Goal: Task Accomplishment & Management: Manage account settings

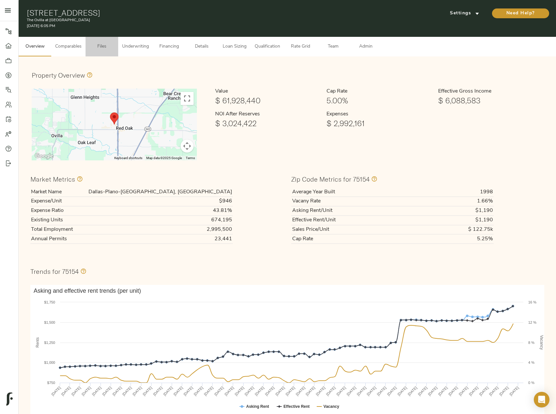
click at [104, 44] on span "Files" at bounding box center [101, 47] width 25 height 8
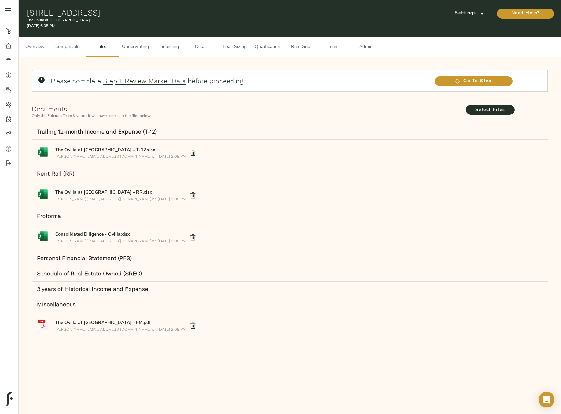
click at [72, 50] on span "Comparables" at bounding box center [68, 47] width 26 height 8
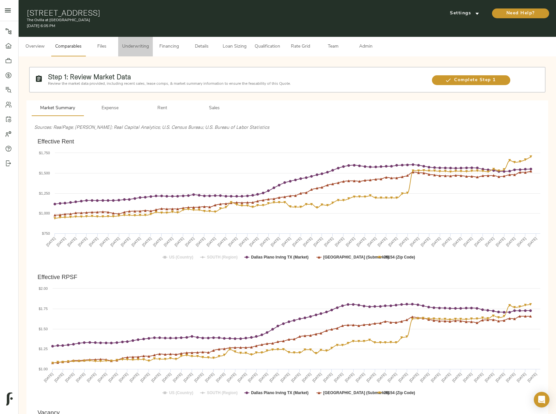
click at [144, 45] on span "Underwriting" at bounding box center [135, 47] width 27 height 8
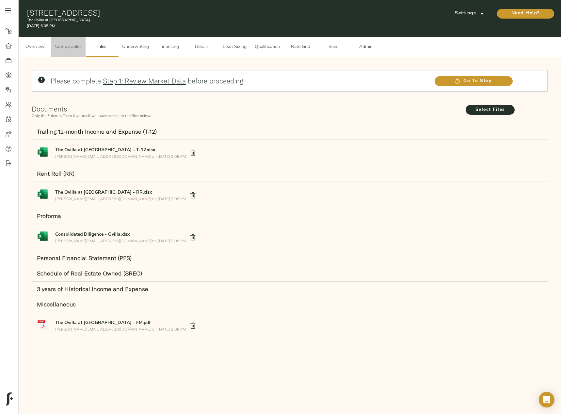
click at [71, 43] on span "Comparables" at bounding box center [68, 47] width 26 height 8
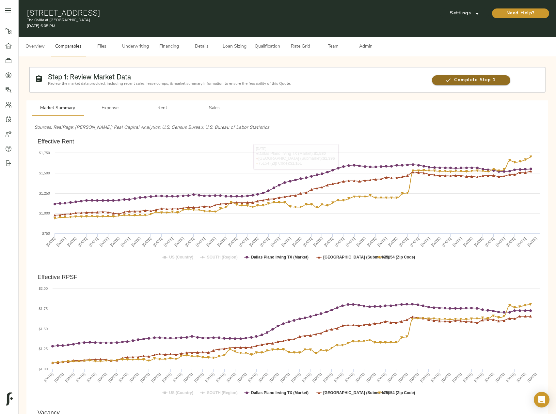
click at [471, 81] on span "Complete Step 1" at bounding box center [471, 80] width 78 height 8
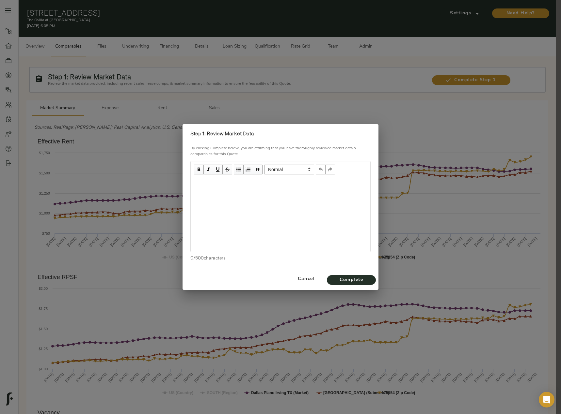
click at [225, 181] on div "Edit text" at bounding box center [280, 185] width 179 height 13
click at [204, 199] on div "Edit text" at bounding box center [280, 198] width 173 height 8
click at [339, 278] on span "Complete" at bounding box center [351, 280] width 36 height 8
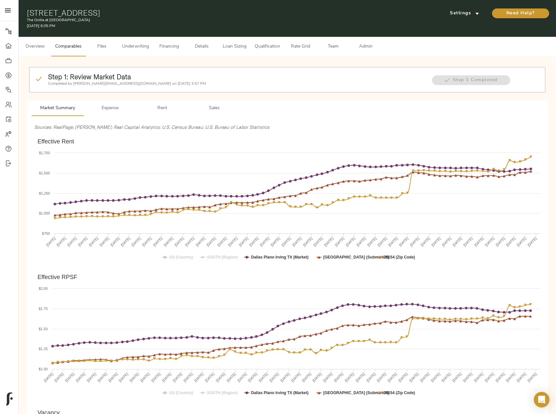
click at [110, 43] on span "Files" at bounding box center [101, 47] width 25 height 8
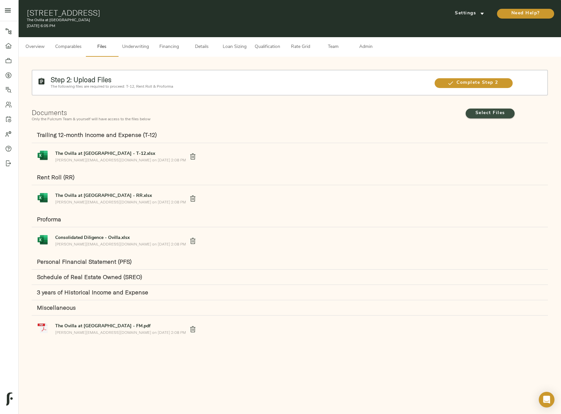
click at [475, 114] on span "Select Files" at bounding box center [490, 113] width 36 height 8
click at [0, 0] on input "Select Files" at bounding box center [0, 0] width 0 height 0
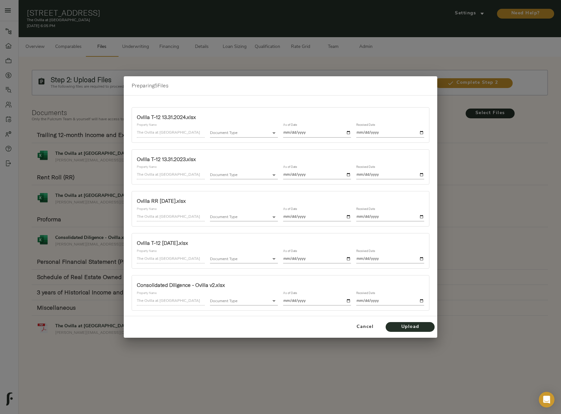
click at [244, 135] on body "The Ovilla at Legacy Square - 241 N Overlook Dr, Red Oak, TX 75154 Pipeline Das…" at bounding box center [280, 214] width 561 height 429
click at [257, 179] on li "3 years of Historical Income and Expense" at bounding box center [255, 182] width 90 height 10
type input "historical_income_and_expense"
click at [347, 135] on input "date" at bounding box center [317, 133] width 68 height 9
type input "2024-12-31"
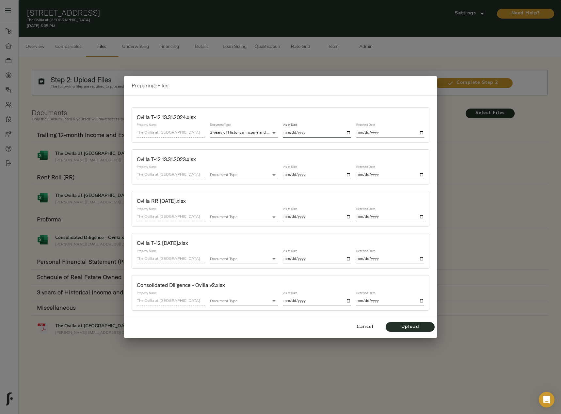
click at [421, 132] on input "date" at bounding box center [390, 133] width 68 height 9
type input "2025-10-09"
click at [213, 176] on body "The Ovilla at Legacy Square - 241 N Overlook Dr, Red Oak, TX 75154 Pipeline Das…" at bounding box center [280, 214] width 561 height 429
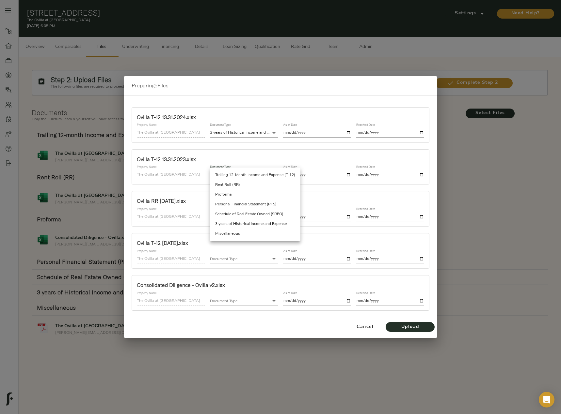
click at [245, 221] on li "3 years of Historical Income and Expense" at bounding box center [255, 224] width 90 height 10
type input "historical_income_and_expense"
click at [348, 174] on input "date" at bounding box center [317, 175] width 68 height 9
type input "2023-12-31"
click at [417, 174] on input "date" at bounding box center [390, 175] width 68 height 9
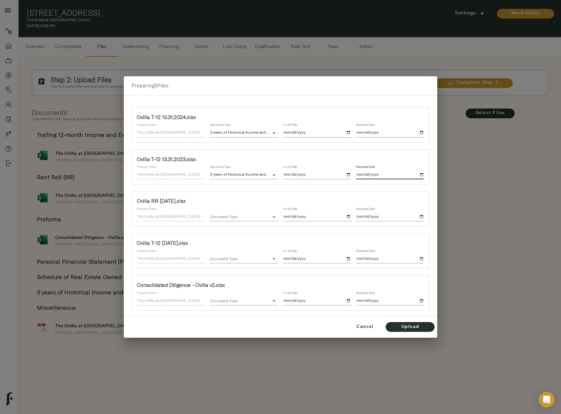
click at [424, 175] on input "date" at bounding box center [390, 175] width 68 height 9
type input "2025-10-09"
click at [237, 219] on body "The Ovilla at Legacy Square - 241 N Overlook Dr, Red Oak, TX 75154 Pipeline Das…" at bounding box center [280, 214] width 561 height 429
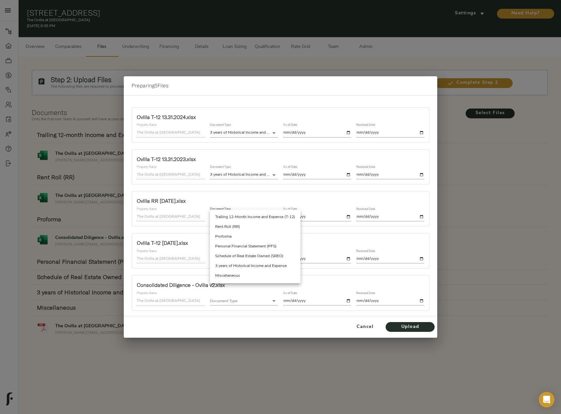
click at [239, 228] on li "Rent Roll (RR)" at bounding box center [255, 227] width 90 height 10
type input "rent_roll"
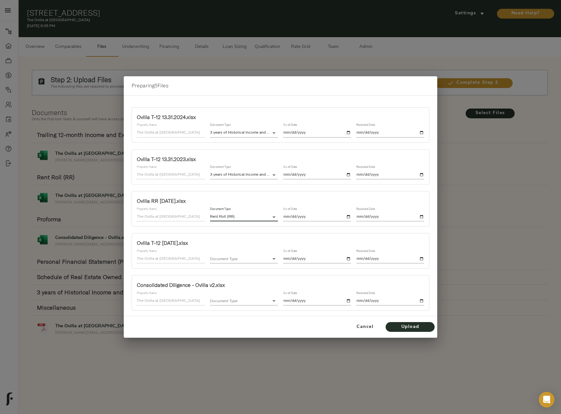
click at [348, 216] on input "date" at bounding box center [317, 217] width 68 height 9
type input "2025-10-09"
click at [421, 218] on input "date" at bounding box center [390, 217] width 68 height 9
type input "2025-10-09"
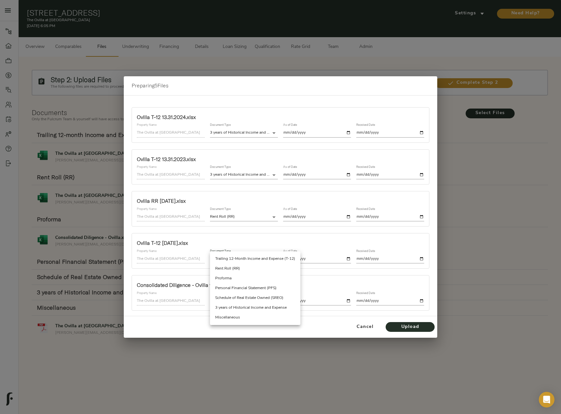
click at [230, 259] on body "The Ovilla at Legacy Square - 241 N Overlook Dr, Red Oak, TX 75154 Pipeline Das…" at bounding box center [280, 214] width 561 height 429
click at [239, 257] on li "Trailing 12-Month Income and Expense (T-12)" at bounding box center [255, 259] width 90 height 10
type input "trailing_twelve"
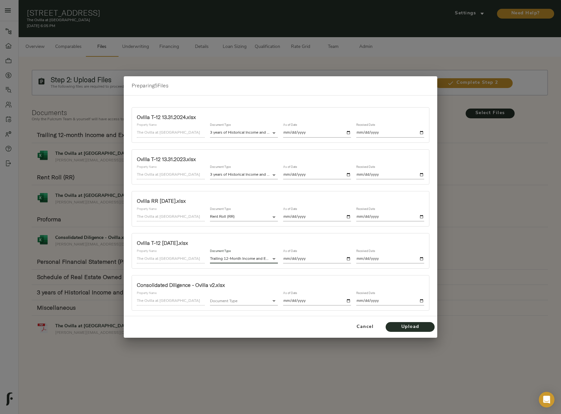
click at [347, 257] on input "date" at bounding box center [317, 259] width 68 height 9
type input "2025-08-31"
click at [421, 259] on input "date" at bounding box center [390, 259] width 68 height 9
type input "2025-10-09"
click at [239, 300] on body "The Ovilla at Legacy Square - 241 N Overlook Dr, Red Oak, TX 75154 Pipeline Das…" at bounding box center [280, 214] width 561 height 429
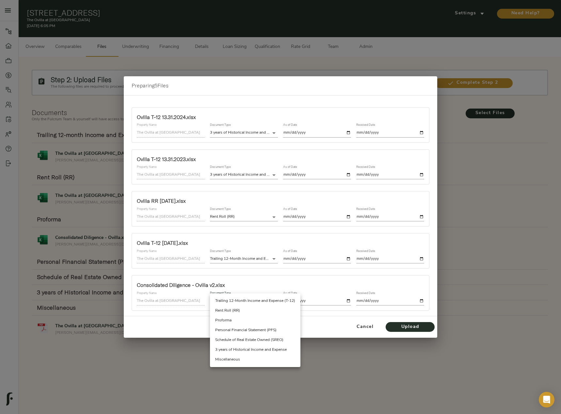
click at [236, 362] on li "Miscellaneous" at bounding box center [255, 360] width 90 height 10
type input "miscellaneous"
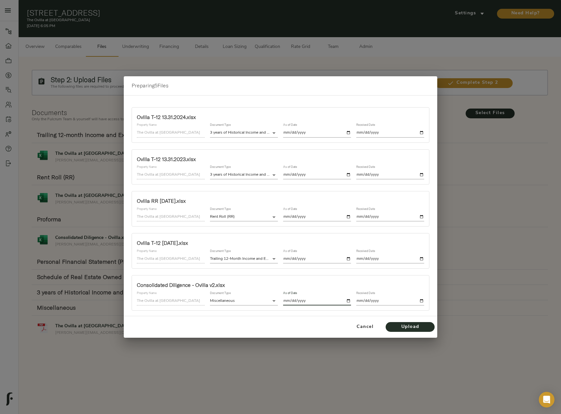
click at [348, 301] on input "date" at bounding box center [317, 301] width 68 height 9
type input "2025-10-09"
click at [422, 300] on input "date" at bounding box center [390, 301] width 68 height 9
type input "2025-10-09"
click at [415, 328] on span "Upload" at bounding box center [410, 327] width 36 height 8
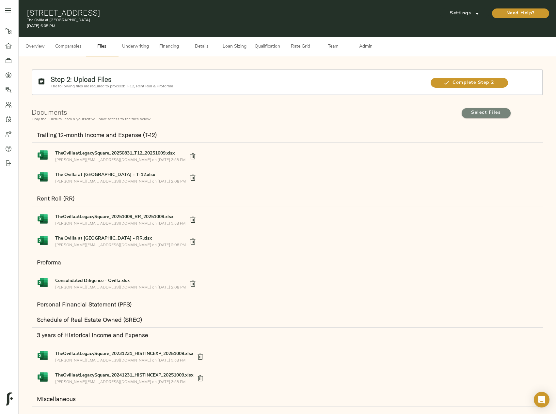
click at [487, 113] on span "Select Files" at bounding box center [486, 113] width 36 height 8
click at [0, 0] on input "Select Files" at bounding box center [0, 0] width 0 height 0
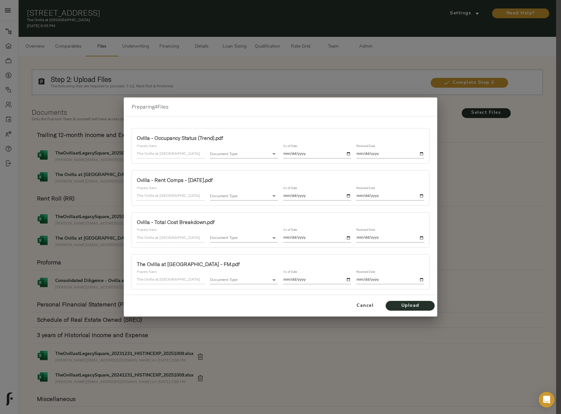
click at [240, 150] on body "The Ovilla at Legacy Square - 241 N Overlook Dr, Red Oak, TX 75154 Pipeline Das…" at bounding box center [280, 246] width 561 height 493
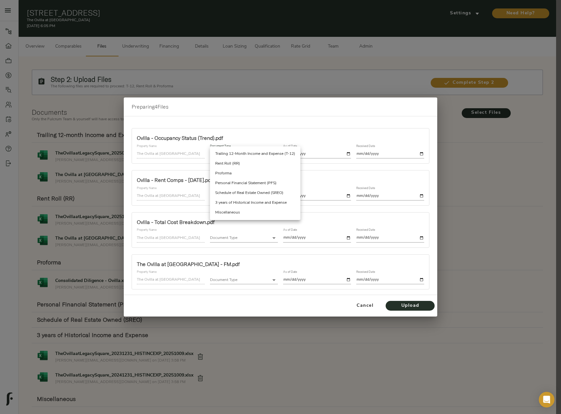
click at [239, 214] on li "Miscellaneous" at bounding box center [255, 213] width 90 height 10
type input "miscellaneous"
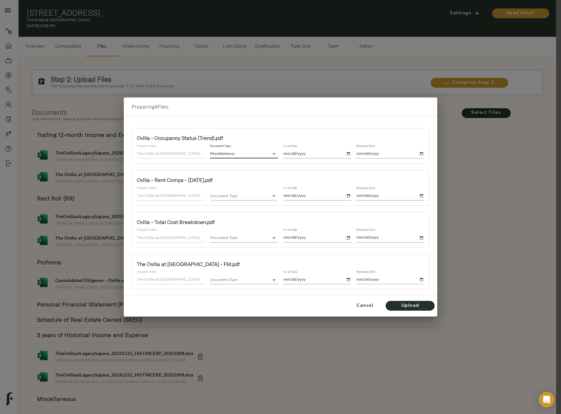
click at [348, 155] on input "date" at bounding box center [317, 154] width 68 height 9
type input "2025-10-09"
click at [422, 152] on input "date" at bounding box center [390, 154] width 68 height 9
type input "2025-10-09"
click at [270, 193] on body "The Ovilla at Legacy Square - 241 N Overlook Dr, Red Oak, TX 75154 Pipeline Das…" at bounding box center [280, 246] width 561 height 493
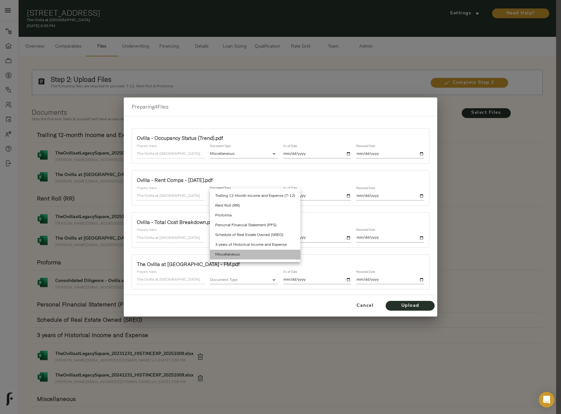
drag, startPoint x: 241, startPoint y: 256, endPoint x: 310, endPoint y: 227, distance: 74.5
click at [241, 256] on li "Miscellaneous" at bounding box center [255, 255] width 90 height 10
type input "miscellaneous"
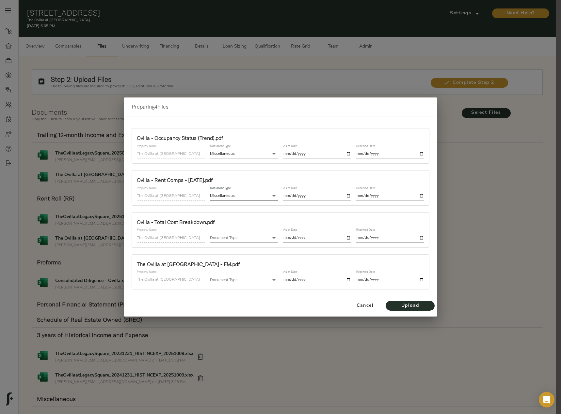
click at [347, 197] on input "date" at bounding box center [317, 196] width 68 height 9
type input "2025-10-09"
click at [423, 194] on input "date" at bounding box center [390, 196] width 68 height 9
type input "2025-10-09"
click at [262, 240] on body "The Ovilla at Legacy Square - 241 N Overlook Dr, Red Oak, TX 75154 Pipeline Das…" at bounding box center [280, 246] width 561 height 493
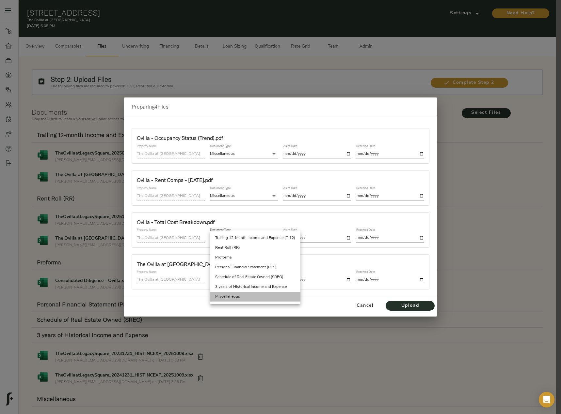
drag, startPoint x: 254, startPoint y: 294, endPoint x: 294, endPoint y: 269, distance: 47.9
click at [254, 294] on li "Miscellaneous" at bounding box center [255, 297] width 90 height 10
type input "miscellaneous"
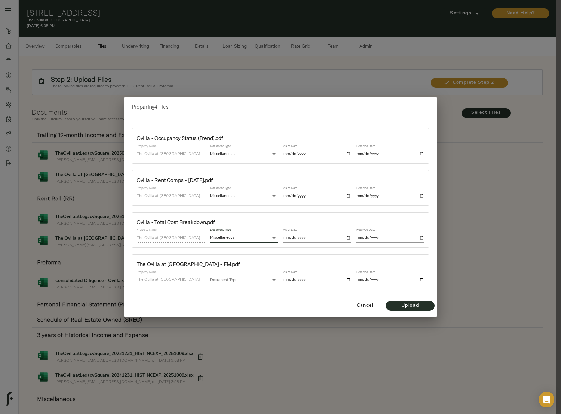
click at [350, 238] on input "date" at bounding box center [317, 238] width 68 height 9
type input "2025-10-09"
click at [423, 237] on input "date" at bounding box center [390, 238] width 68 height 9
type input "2025-10-09"
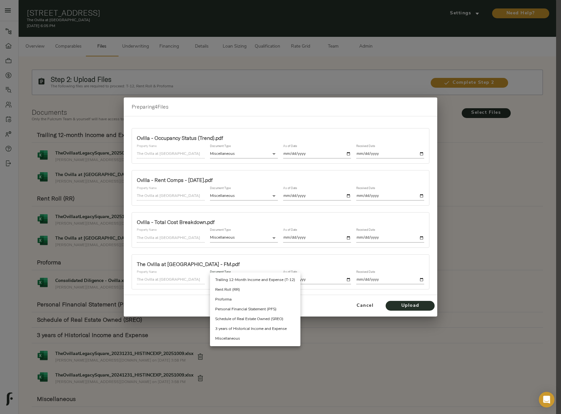
click at [258, 279] on body "The Ovilla at Legacy Square - 241 N Overlook Dr, Red Oak, TX 75154 Pipeline Das…" at bounding box center [280, 246] width 561 height 493
click at [253, 333] on li "3 years of Historical Income and Expense" at bounding box center [255, 329] width 90 height 10
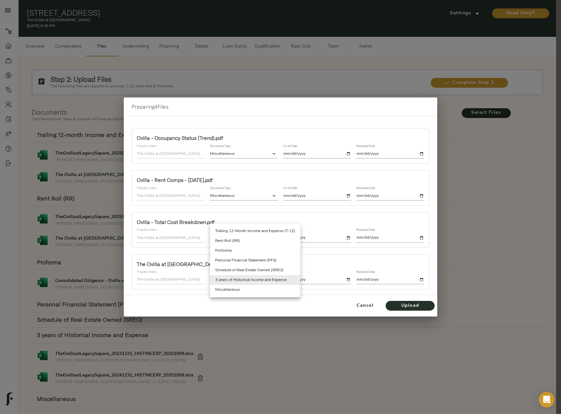
click at [265, 281] on body "The Ovilla at Legacy Square - 241 N Overlook Dr, Red Oak, TX 75154 Pipeline Das…" at bounding box center [280, 246] width 561 height 493
click at [251, 294] on li "Miscellaneous" at bounding box center [255, 290] width 90 height 10
type input "miscellaneous"
click at [347, 281] on input "date" at bounding box center [317, 280] width 68 height 9
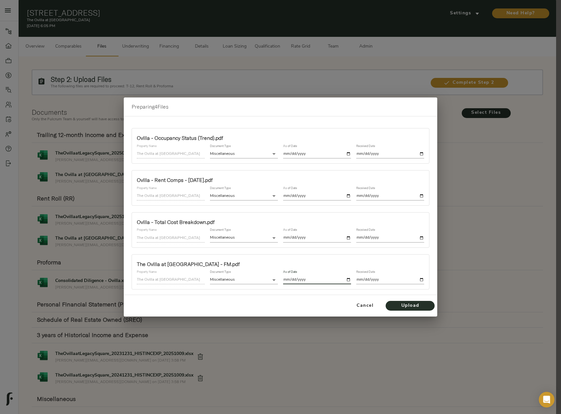
type input "2025-10-09"
click at [424, 277] on div "Received Date" at bounding box center [389, 277] width 73 height 19
click at [422, 279] on input "date" at bounding box center [390, 280] width 68 height 9
type input "2025-10-09"
click at [419, 302] on span "Upload" at bounding box center [410, 306] width 36 height 8
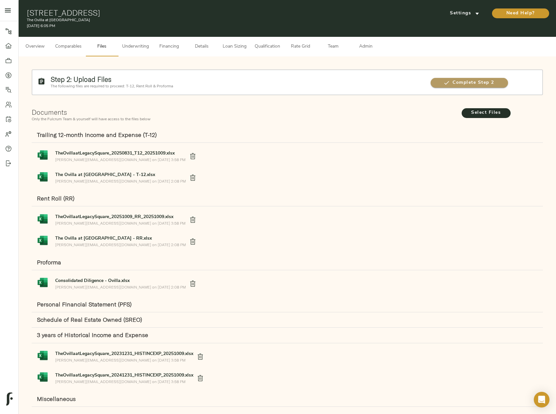
click at [444, 81] on icon "button" at bounding box center [446, 83] width 7 height 7
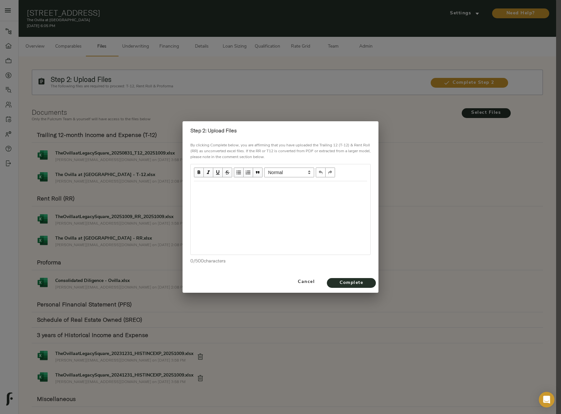
click at [225, 191] on div "Edit text" at bounding box center [280, 189] width 173 height 8
click at [360, 280] on span "Complete" at bounding box center [351, 283] width 36 height 8
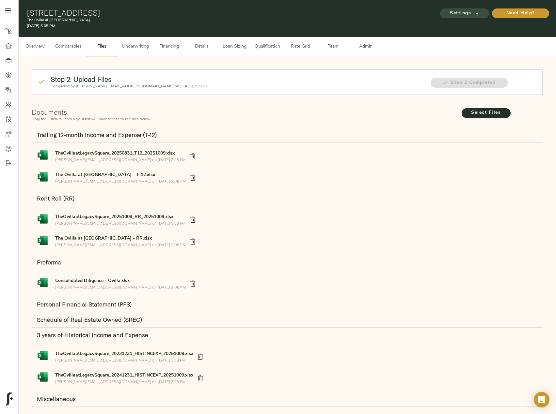
click at [461, 16] on span "Settings" at bounding box center [464, 13] width 36 height 8
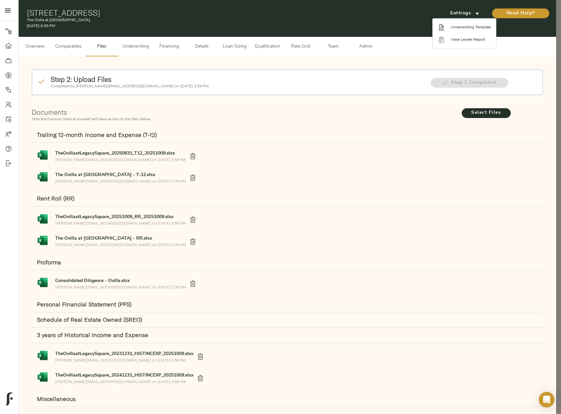
click at [465, 26] on span "Underwriting Template" at bounding box center [471, 27] width 40 height 6
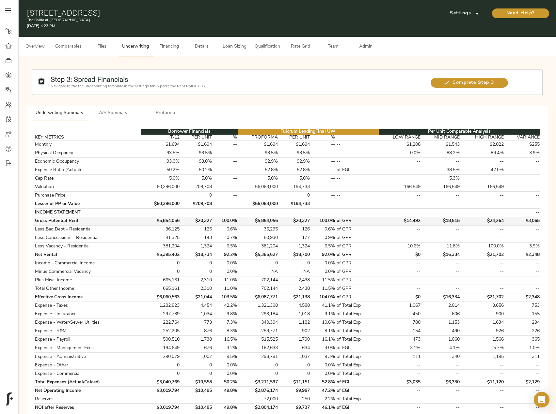
scroll to position [194, 0]
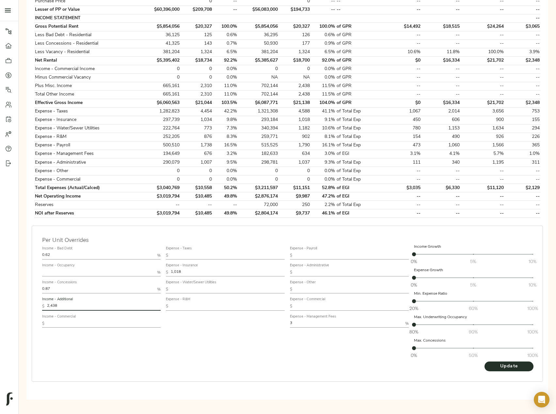
drag, startPoint x: 69, startPoint y: 304, endPoint x: 0, endPoint y: 308, distance: 69.9
click at [0, 308] on html "The Ovilla at Legacy Square - 241 N Overlook Dr, Red Oak, TX 75154 Pipeline Das…" at bounding box center [278, 118] width 556 height 624
paste input "534"
type input "2,534"
drag, startPoint x: 65, startPoint y: 254, endPoint x: 34, endPoint y: 253, distance: 30.7
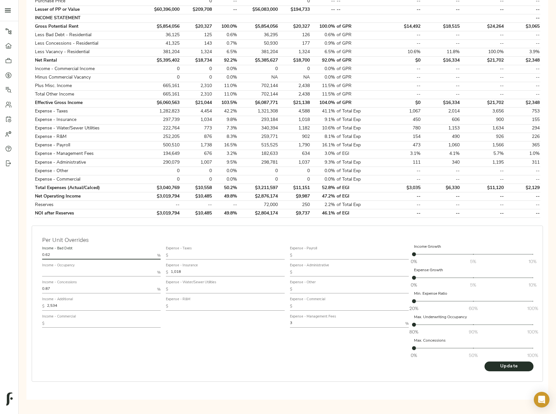
click at [34, 253] on div "Per Unit Overrides Income - Bad Debt 0.62 % Income - Occupancy % Income - Conce…" at bounding box center [287, 304] width 511 height 156
type input "0.66"
drag, startPoint x: 66, startPoint y: 288, endPoint x: 0, endPoint y: 287, distance: 65.9
click at [0, 287] on html "The Ovilla at Legacy Square - 241 N Overlook Dr, Red Oak, TX 75154 Pipeline Das…" at bounding box center [278, 118] width 556 height 624
type input "0.75"
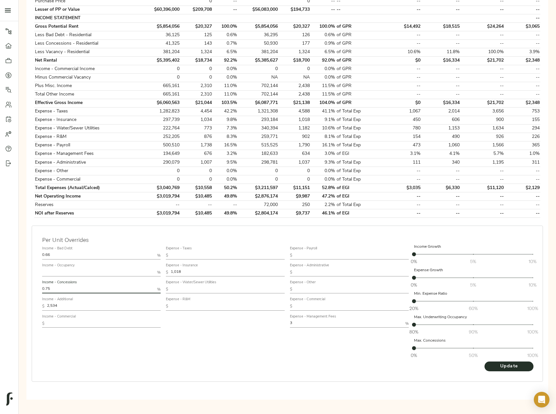
click at [484, 362] on button "Update" at bounding box center [508, 367] width 49 height 10
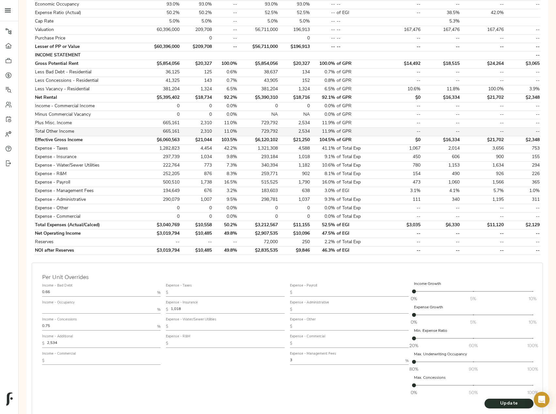
scroll to position [163, 0]
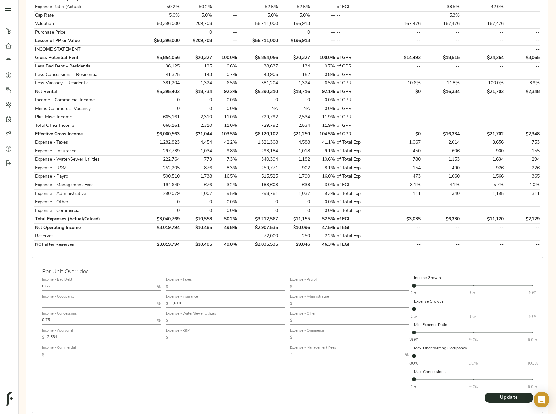
drag, startPoint x: 152, startPoint y: 304, endPoint x: 114, endPoint y: 306, distance: 38.5
click at [114, 306] on div "Income - Bad Debt 0.66 % Income - Occupancy % Income - Concessions 0.75 % Incom…" at bounding box center [286, 334] width 495 height 123
paste input "65"
type input "1,065"
click at [214, 321] on input "text" at bounding box center [228, 321] width 114 height 8
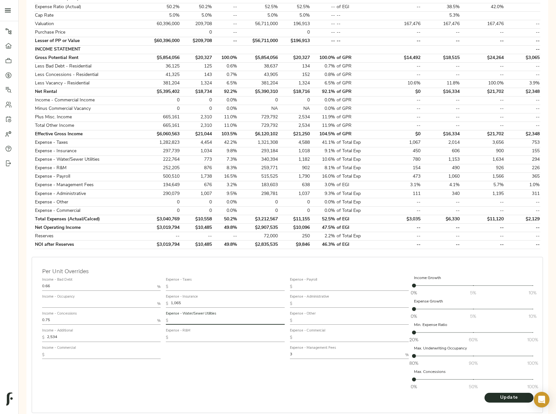
paste input "797"
type input "797"
click at [237, 335] on input "text" at bounding box center [228, 338] width 114 height 8
paste input "902"
type input "902"
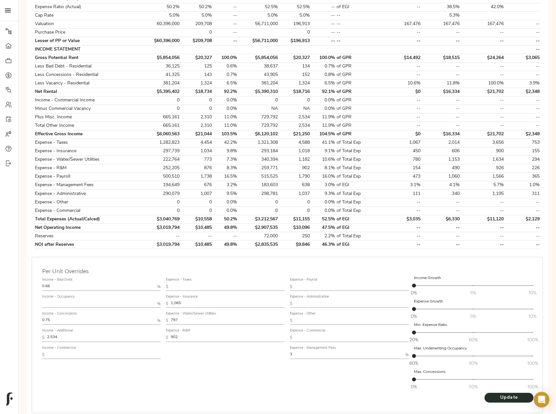
click at [311, 286] on input "text" at bounding box center [352, 287] width 114 height 8
paste input "1,692"
type input "1,692"
click at [508, 397] on span "Update" at bounding box center [509, 398] width 36 height 8
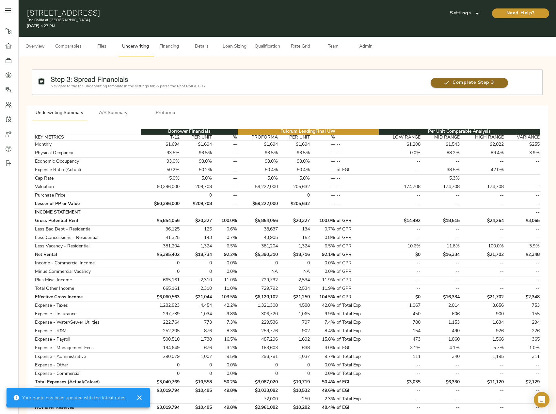
click at [455, 84] on span "Complete Step 3" at bounding box center [468, 83] width 77 height 8
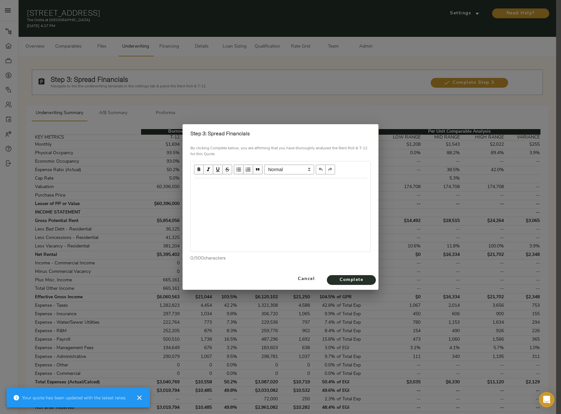
click at [222, 185] on div "Edit text" at bounding box center [280, 186] width 173 height 8
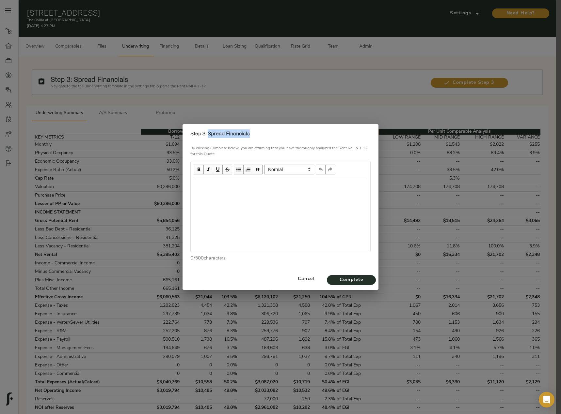
drag, startPoint x: 227, startPoint y: 135, endPoint x: 257, endPoint y: 135, distance: 30.0
click at [257, 135] on h2 "Step 3: Spread Financials" at bounding box center [280, 134] width 180 height 8
copy strong "Spread Financials"
click at [199, 185] on div "Edit text" at bounding box center [280, 186] width 173 height 8
click at [235, 182] on div "Financials" at bounding box center [280, 186] width 173 height 8
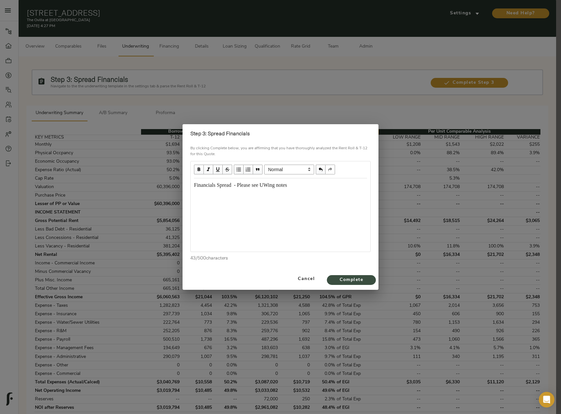
click at [359, 278] on span "Complete" at bounding box center [351, 280] width 36 height 8
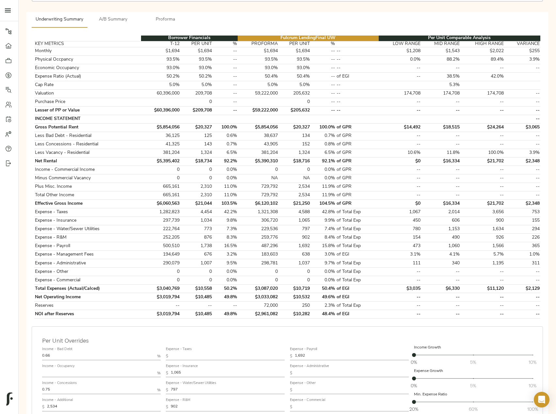
scroll to position [194, 0]
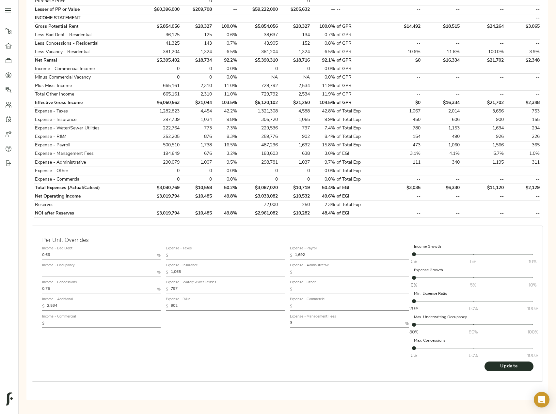
click at [330, 270] on input "text" at bounding box center [352, 273] width 114 height 8
paste input "864"
type input "864"
click at [495, 366] on span "Update" at bounding box center [509, 367] width 36 height 8
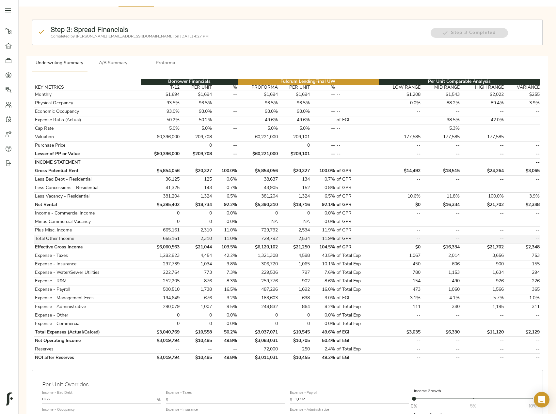
scroll to position [0, 0]
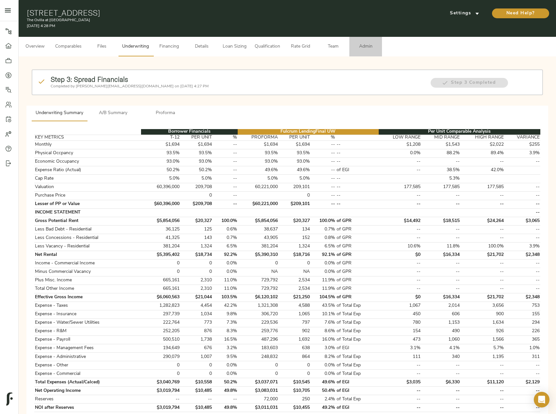
click at [363, 47] on span "Admin" at bounding box center [365, 47] width 25 height 8
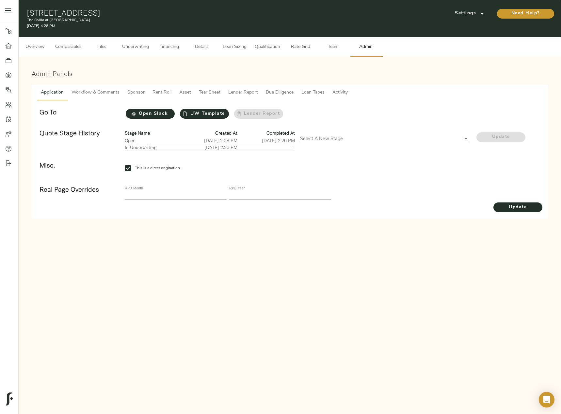
click at [97, 85] on div "Application Workflow & Comments Sponsor Rent Roll Asset Tear Sheet Lender Repor…" at bounding box center [289, 151] width 521 height 139
click at [95, 94] on span "Workflow & Comments" at bounding box center [95, 93] width 48 height 8
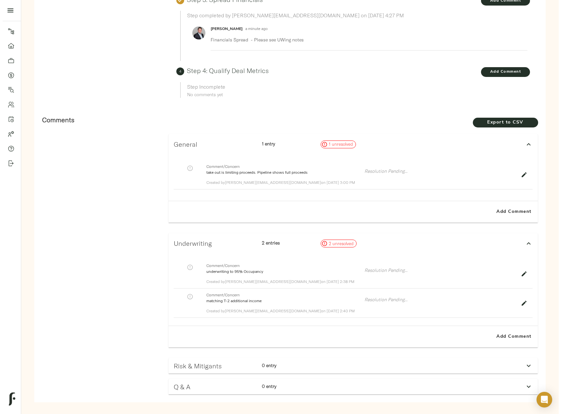
scroll to position [285, 0]
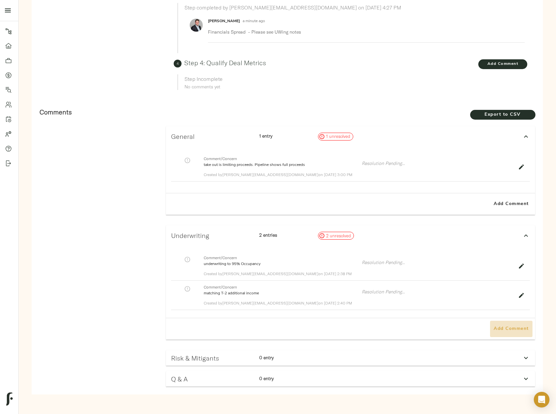
click at [507, 332] on span "Add Comment" at bounding box center [510, 329] width 37 height 8
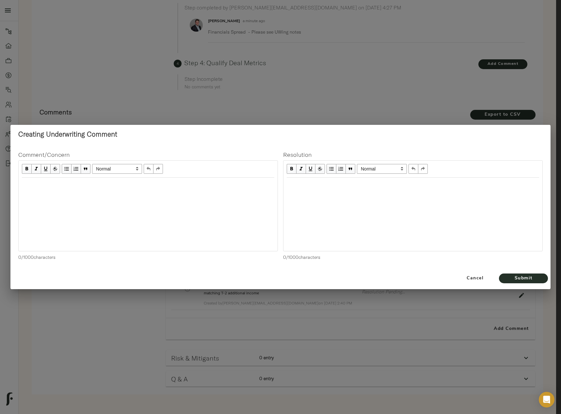
click at [101, 194] on div at bounding box center [148, 214] width 259 height 73
click at [49, 184] on div "Edit text" at bounding box center [148, 185] width 252 height 8
click at [52, 223] on span "Uwing to T-3 Pay and Admin to" at bounding box center [55, 221] width 67 height 6
click at [115, 223] on div "Uwing to T-3 +3% Pay and Admin to" at bounding box center [148, 221] width 252 height 8
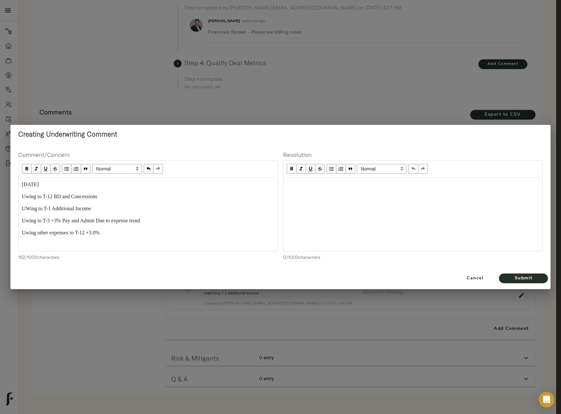
click at [154, 221] on div "Uwing to T-3 +3% Pay and Admin Due to expense trend" at bounding box center [148, 221] width 252 height 8
click at [534, 276] on span "Submit" at bounding box center [523, 279] width 36 height 8
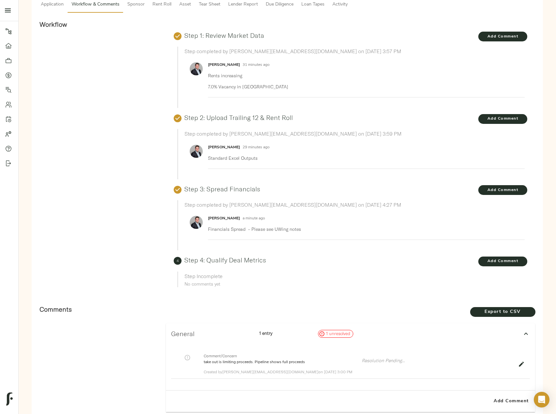
scroll to position [0, 0]
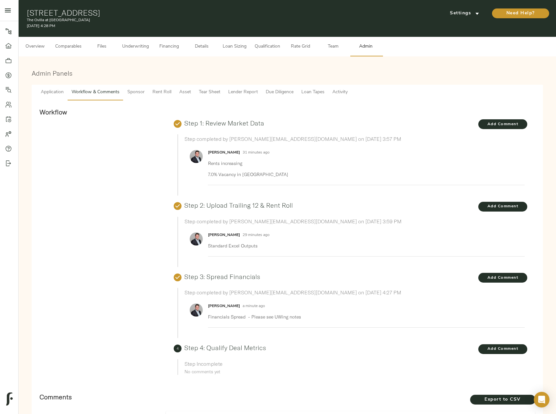
click at [135, 45] on span "Underwriting" at bounding box center [135, 47] width 27 height 8
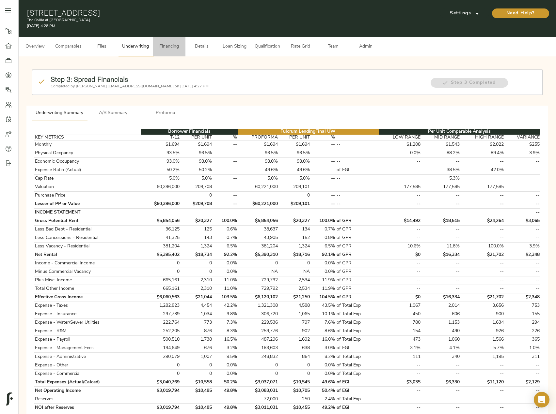
click at [177, 48] on span "Financing" at bounding box center [169, 47] width 25 height 8
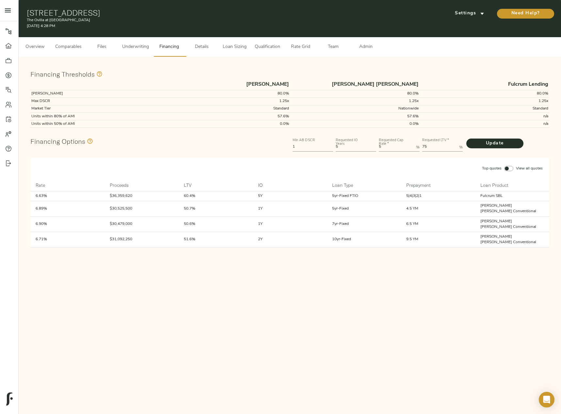
click at [135, 48] on span "Underwriting" at bounding box center [135, 47] width 27 height 8
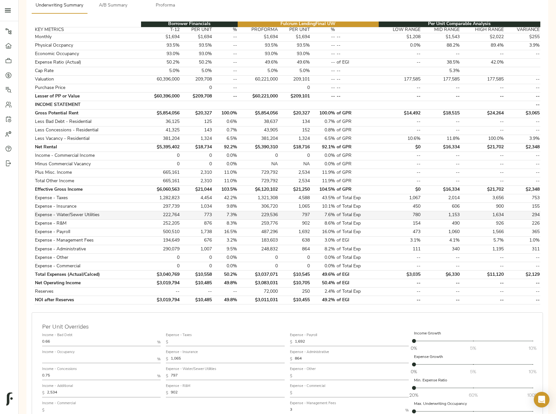
scroll to position [131, 0]
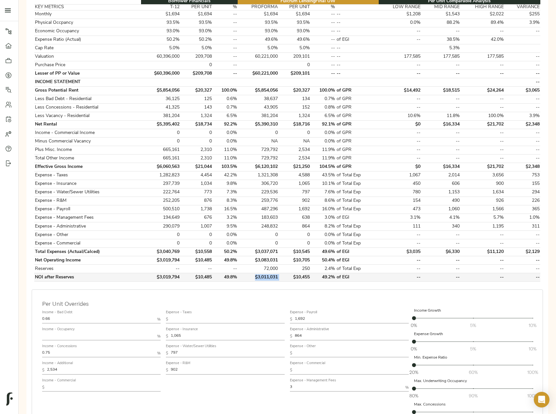
drag, startPoint x: 283, startPoint y: 277, endPoint x: 253, endPoint y: 275, distance: 29.7
click at [253, 275] on tr "NOI after Reserves $3,019,794 $10,485 49.8% $3,011,031 $10,455 49.2% of EGI -- …" at bounding box center [287, 277] width 506 height 8
copy td "$3,011,031"
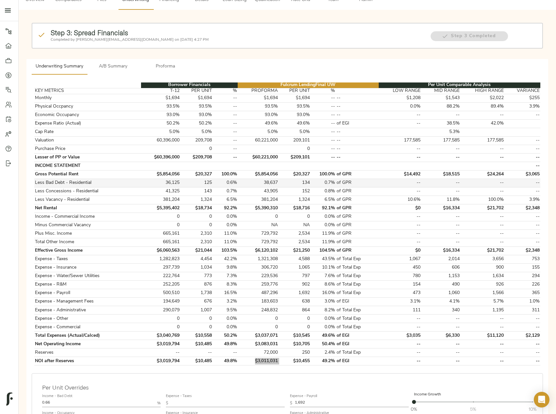
scroll to position [0, 0]
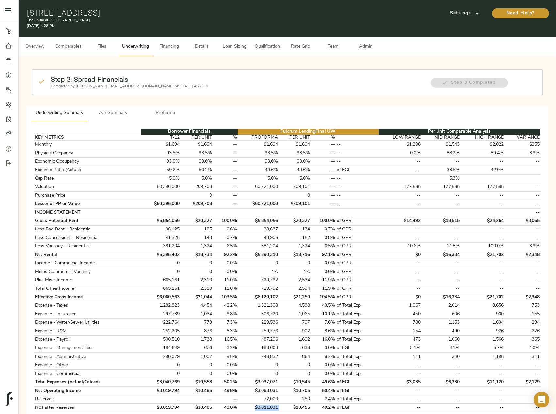
click at [179, 52] on button "Financing" at bounding box center [169, 47] width 33 height 20
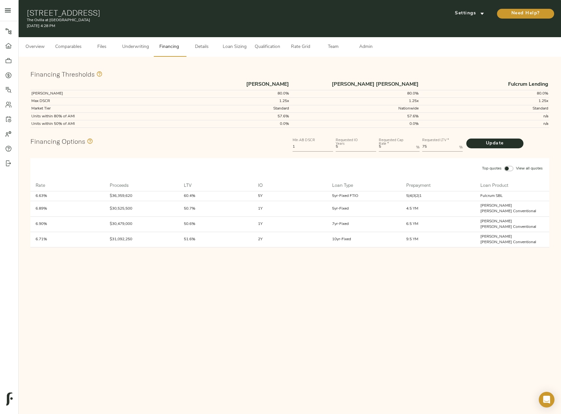
click at [394, 147] on Rate "5" at bounding box center [395, 148] width 34 height 8
type Rate "5.5"
click at [466, 139] on button "Update" at bounding box center [494, 144] width 57 height 10
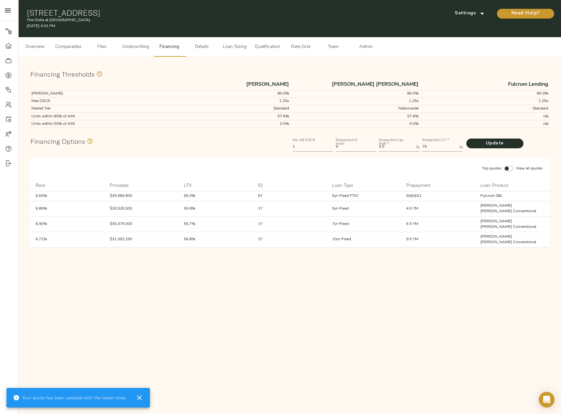
click at [222, 49] on button "Loan Sizing" at bounding box center [234, 47] width 33 height 20
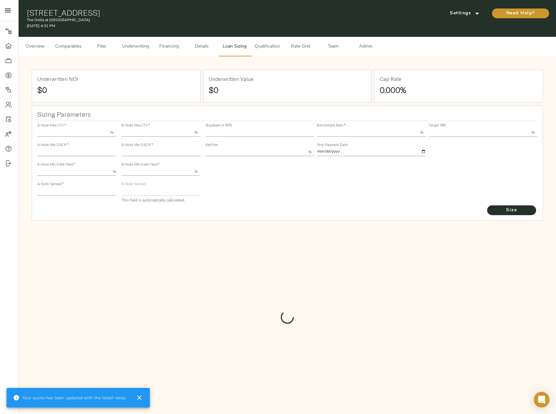
type input "55.000"
type input "1.4"
type input "10.00"
type input "245"
type input "80.000"
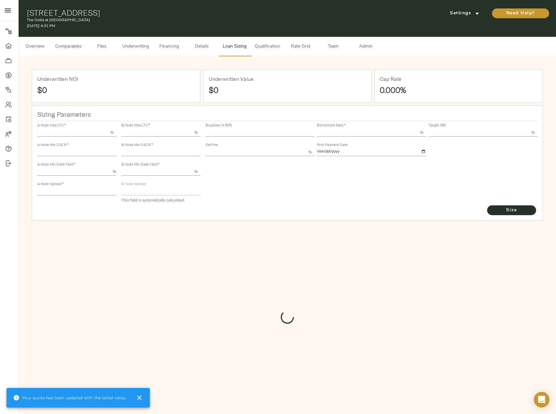
type input "1"
type input "2.00"
type input "825"
type input "0"
type input "3.72"
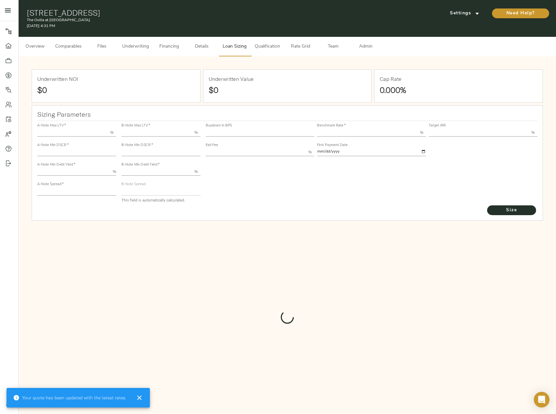
type input "13.00"
type input "1.00"
type input "2025-10-01"
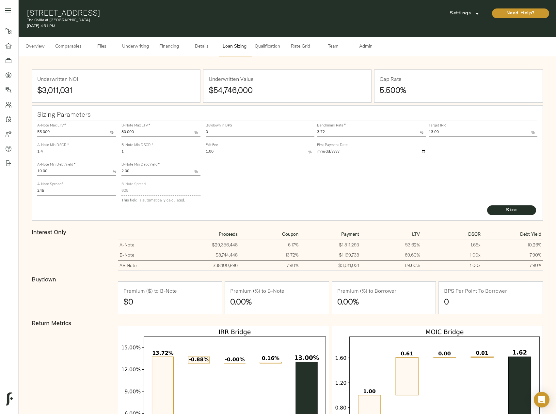
click at [334, 132] on input "3.72" at bounding box center [368, 133] width 102 height 8
type input "3.73"
drag, startPoint x: 57, startPoint y: 192, endPoint x: 38, endPoint y: 193, distance: 19.3
click at [38, 193] on input "245" at bounding box center [76, 192] width 79 height 8
type input "210"
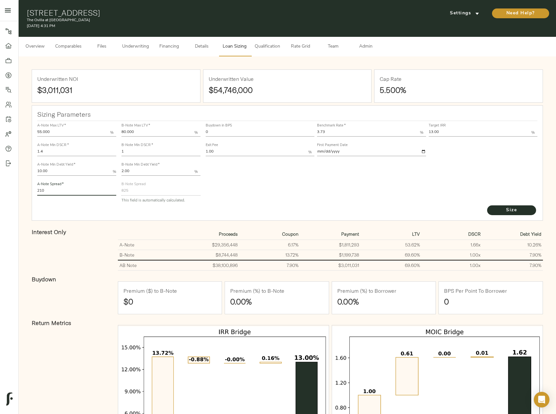
click at [487, 206] on button "Size" at bounding box center [511, 211] width 49 height 10
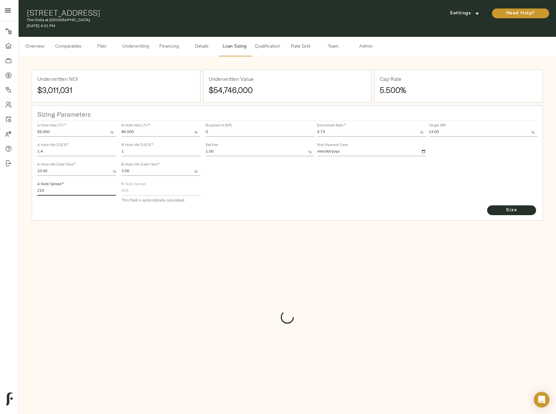
type input "824"
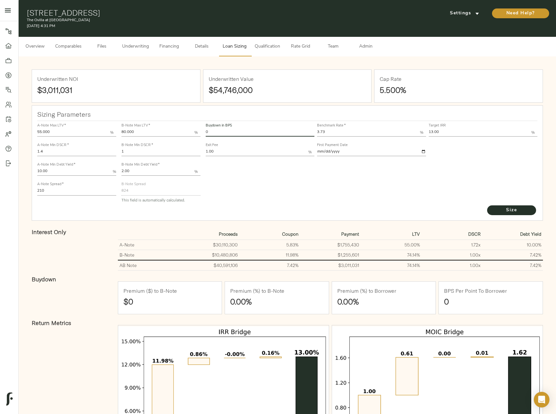
drag, startPoint x: 219, startPoint y: 130, endPoint x: 199, endPoint y: 127, distance: 20.4
click at [199, 127] on div "A-Note Max LTV   * 55.000 % A-Note Min DSCR   * 1.4 A-Note Min Debt Yield   * 1…" at bounding box center [287, 162] width 505 height 89
type input "60"
click at [487, 206] on button "Size" at bounding box center [511, 211] width 49 height 10
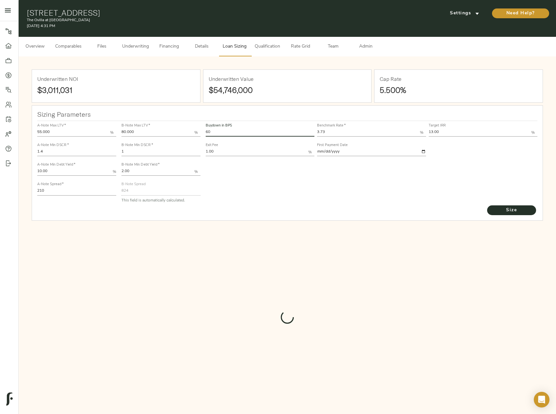
type input "525.6345203734438"
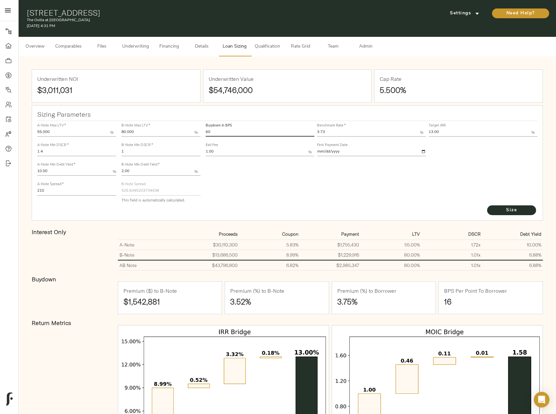
type input "6"
type input "53"
click at [487, 206] on button "Size" at bounding box center [511, 211] width 49 height 10
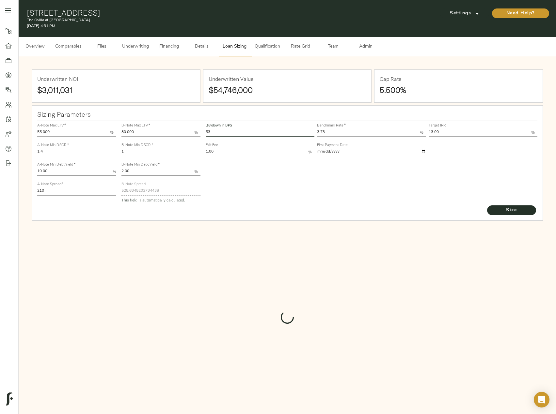
type input "549.2673297138394"
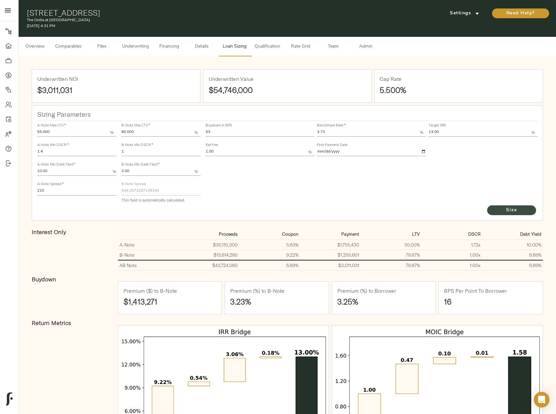
click at [499, 206] on button "Size" at bounding box center [511, 211] width 49 height 10
click at [134, 47] on span "Underwriting" at bounding box center [135, 47] width 27 height 8
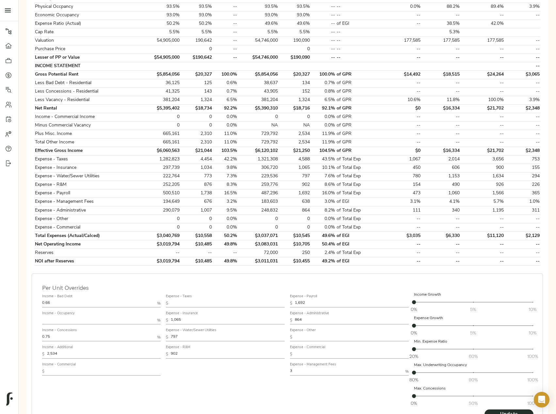
scroll to position [194, 0]
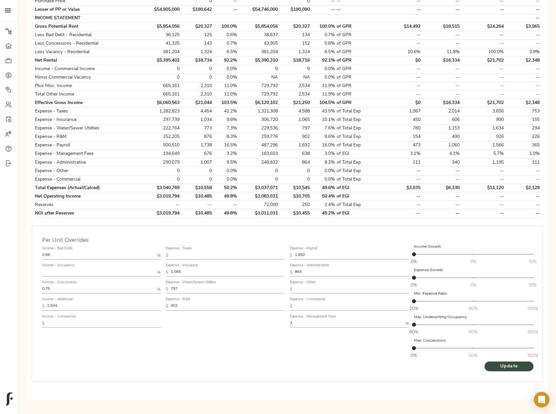
click at [496, 368] on span "Update" at bounding box center [509, 367] width 36 height 8
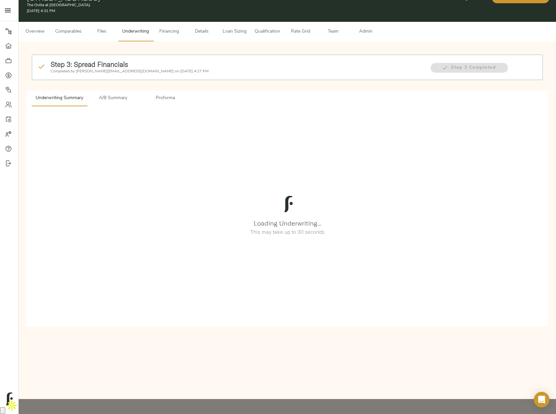
scroll to position [0, 0]
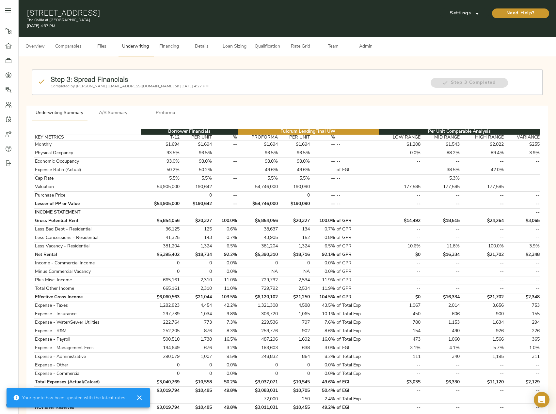
drag, startPoint x: 118, startPoint y: 105, endPoint x: 113, endPoint y: 110, distance: 7.6
click at [117, 106] on div "Step 3: Spread Financials Completed by justin@fulcrumlendingcorp.com on October…" at bounding box center [287, 329] width 527 height 535
click at [113, 110] on span "A/B Summary" at bounding box center [113, 113] width 44 height 8
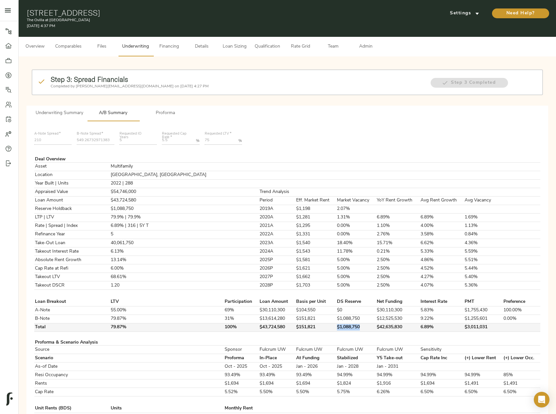
drag, startPoint x: 329, startPoint y: 325, endPoint x: 303, endPoint y: 327, distance: 26.2
click at [303, 327] on tr "Total 79.87% 100% $43,724,580 $151,821 $1,088,750 $42,635,830 6.89% $3,011,031" at bounding box center [287, 327] width 506 height 8
copy tr "$1,088,750"
click at [62, 42] on button "Comparables" at bounding box center [68, 47] width 34 height 20
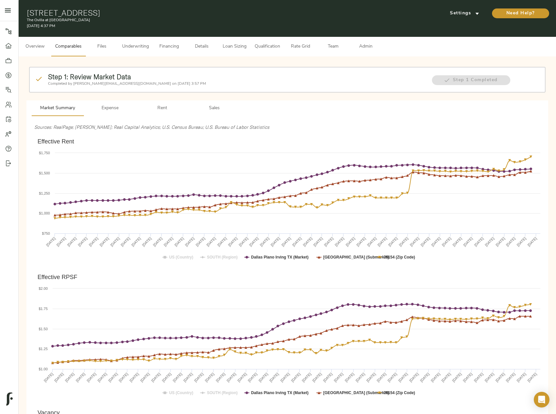
click at [167, 113] on button "Rent" at bounding box center [162, 108] width 52 height 16
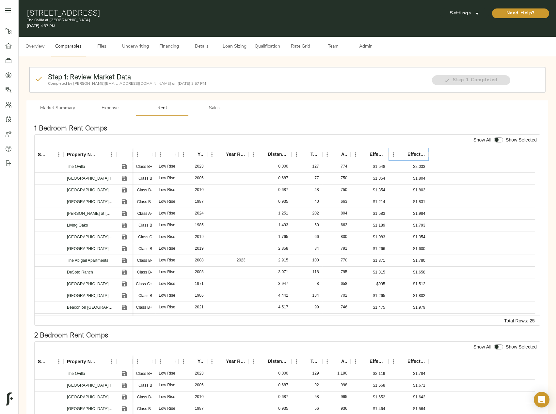
click at [403, 154] on icon "Sort" at bounding box center [403, 155] width 4 height 4
click at [127, 168] on icon "Save" at bounding box center [124, 166] width 7 height 7
click at [124, 189] on icon "Save" at bounding box center [124, 190] width 7 height 7
click at [124, 204] on icon "Save" at bounding box center [124, 202] width 7 height 7
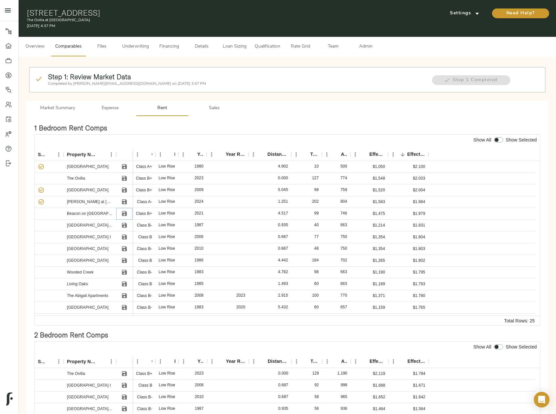
click at [125, 215] on icon "Save" at bounding box center [124, 213] width 5 height 5
click at [125, 222] on button "Save" at bounding box center [124, 226] width 10 height 10
click at [498, 141] on input "checkbox" at bounding box center [496, 139] width 16 height 5
checkbox input "true"
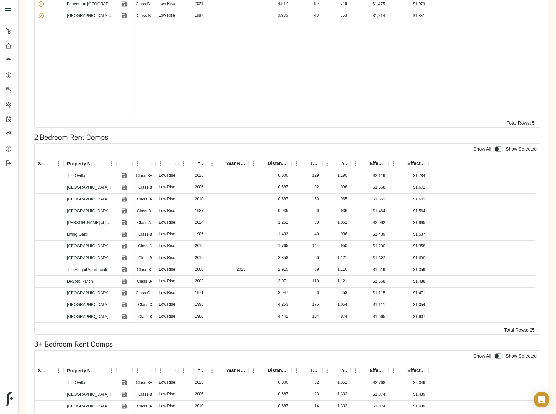
scroll to position [228, 0]
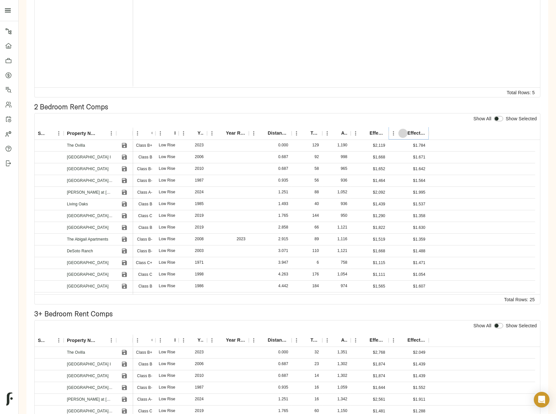
click at [405, 134] on icon "Sort" at bounding box center [403, 134] width 6 height 6
click at [124, 144] on icon "Save" at bounding box center [124, 145] width 5 height 5
click at [125, 157] on icon "Save" at bounding box center [124, 157] width 5 height 5
click at [125, 181] on icon "Save" at bounding box center [124, 180] width 5 height 5
click at [125, 192] on icon "Save" at bounding box center [124, 192] width 5 height 5
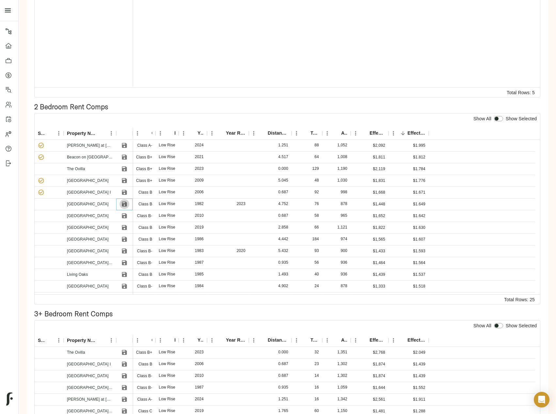
click at [124, 205] on icon "Save" at bounding box center [124, 204] width 7 height 7
click at [505, 118] on div "Show Selected" at bounding box center [521, 118] width 34 height 9
click at [495, 121] on input "checkbox" at bounding box center [496, 118] width 16 height 5
checkbox input "true"
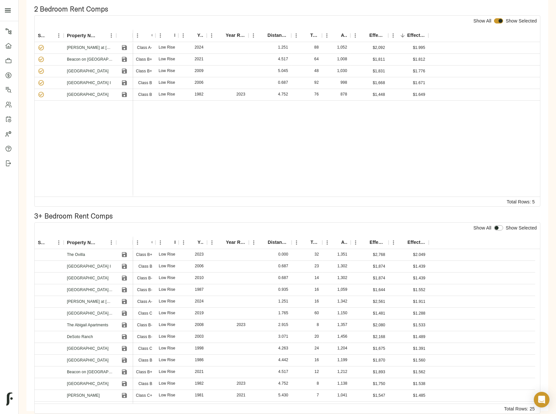
scroll to position [338, 0]
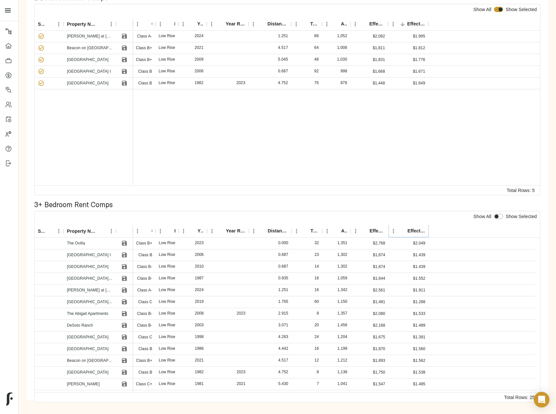
click at [405, 233] on icon "Sort" at bounding box center [403, 231] width 6 height 6
click at [121, 254] on icon "Save" at bounding box center [124, 255] width 7 height 7
click at [124, 266] on icon "Save" at bounding box center [124, 267] width 5 height 5
click at [123, 281] on icon "Save" at bounding box center [124, 278] width 5 height 5
click at [124, 291] on icon "Save" at bounding box center [124, 290] width 5 height 5
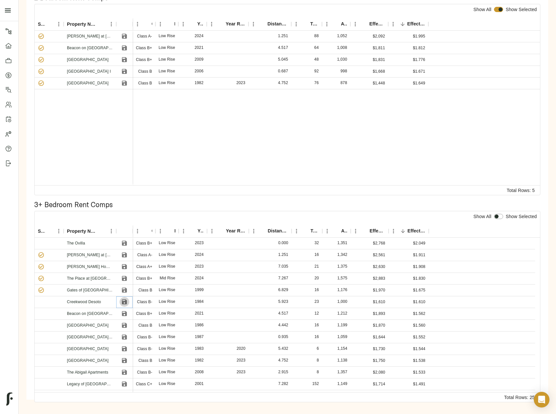
click at [124, 305] on icon "Save" at bounding box center [124, 302] width 7 height 7
click at [496, 219] on input "checkbox" at bounding box center [496, 216] width 16 height 5
checkbox input "true"
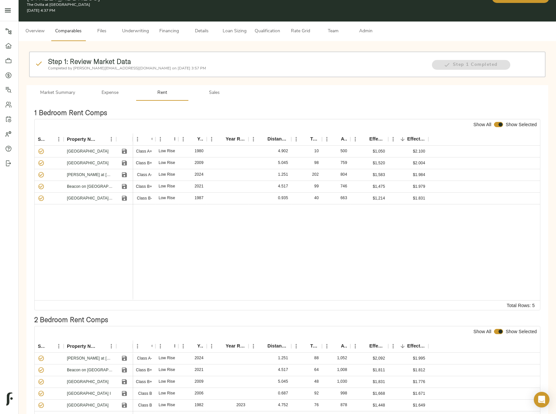
scroll to position [11, 0]
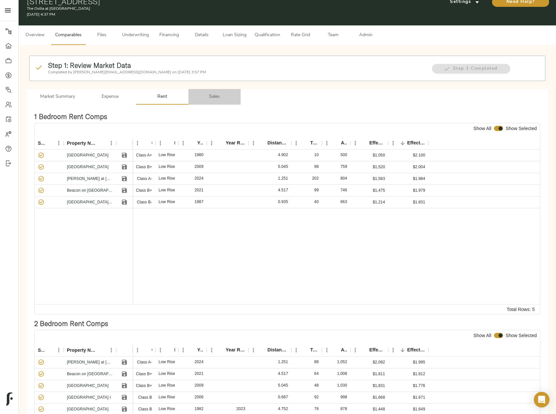
click at [217, 95] on span "Sales" at bounding box center [214, 97] width 44 height 8
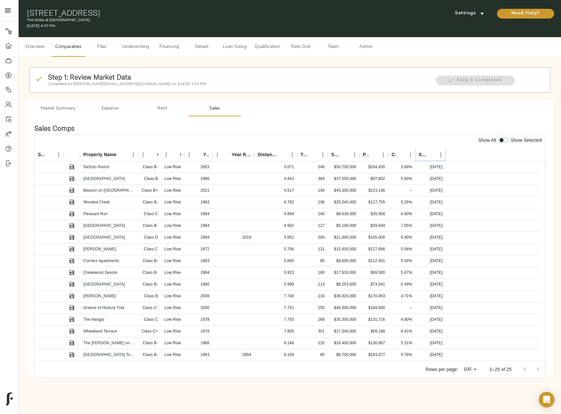
click at [431, 153] on icon "Sort" at bounding box center [431, 155] width 6 height 6
click at [73, 178] on icon "Save" at bounding box center [71, 179] width 5 height 5
click at [73, 188] on icon "Save" at bounding box center [72, 190] width 7 height 7
click at [72, 201] on icon "Save" at bounding box center [72, 202] width 7 height 7
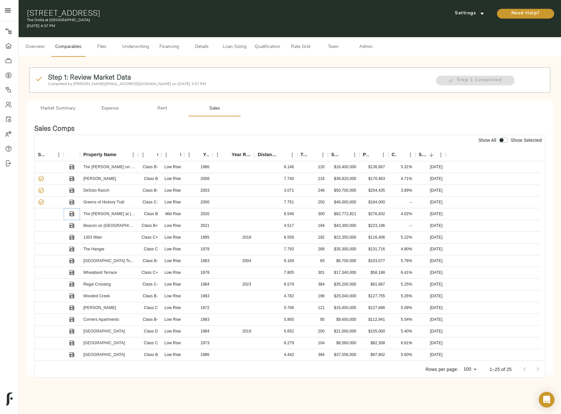
click at [72, 212] on icon "Save" at bounding box center [71, 214] width 5 height 5
click at [72, 227] on icon "Save" at bounding box center [72, 226] width 7 height 7
click at [503, 140] on input "checkbox" at bounding box center [501, 140] width 16 height 5
checkbox input "true"
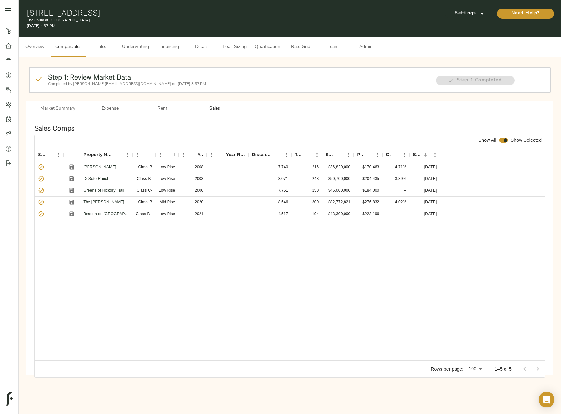
click at [365, 46] on span "Admin" at bounding box center [365, 47] width 25 height 8
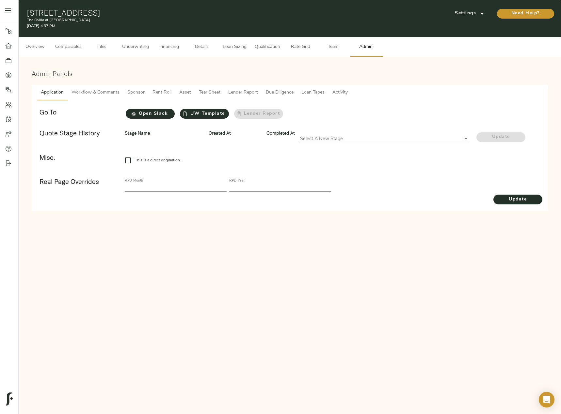
checkbox input "true"
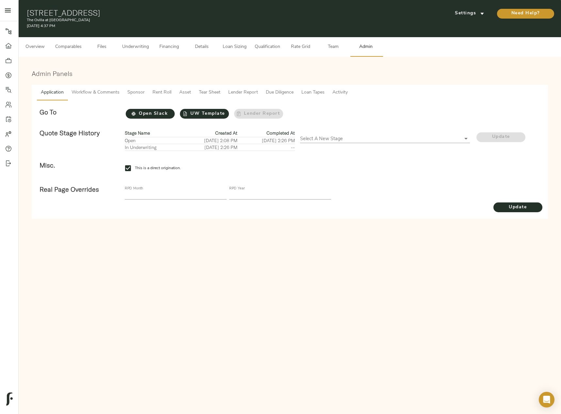
click at [210, 92] on span "Tear Sheet" at bounding box center [210, 93] width 22 height 8
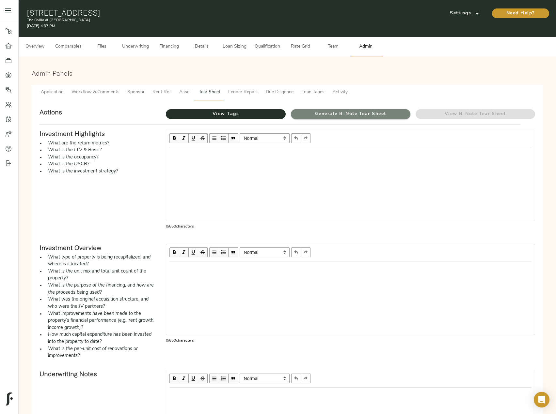
click at [333, 114] on span "Generate B-Note Tear Sheet" at bounding box center [350, 114] width 119 height 8
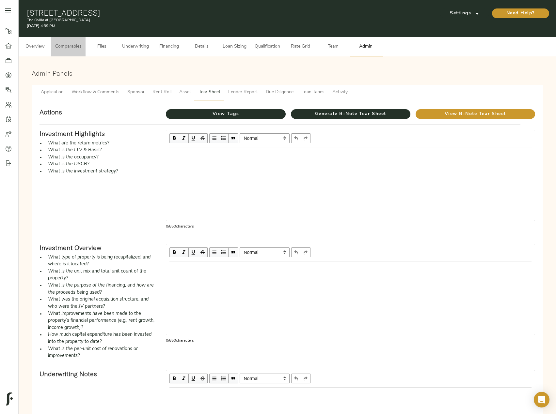
click at [67, 46] on span "Comparables" at bounding box center [68, 47] width 26 height 8
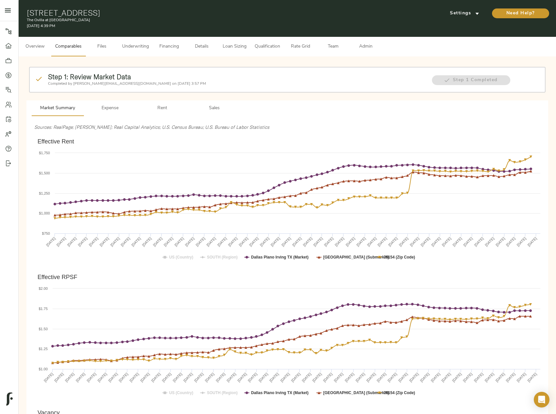
click at [172, 41] on button "Financing" at bounding box center [169, 47] width 33 height 20
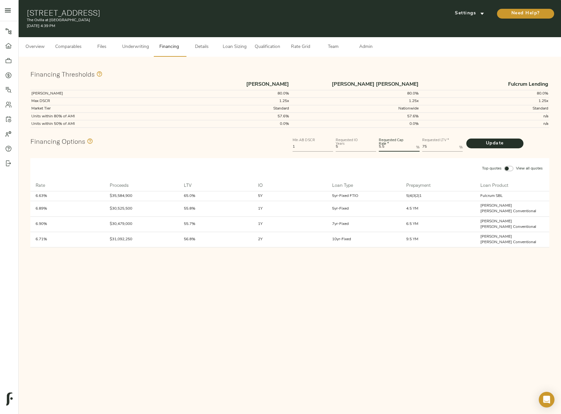
drag, startPoint x: 396, startPoint y: 146, endPoint x: 347, endPoint y: 144, distance: 49.6
click at [347, 144] on div "Min AB DSCR 1 Requested IO Years 5 Requested Cap Rate   * 5.5 % Requested LTV  …" at bounding box center [420, 144] width 259 height 20
type Rate "5.25"
click at [466, 139] on button "Update" at bounding box center [494, 144] width 57 height 10
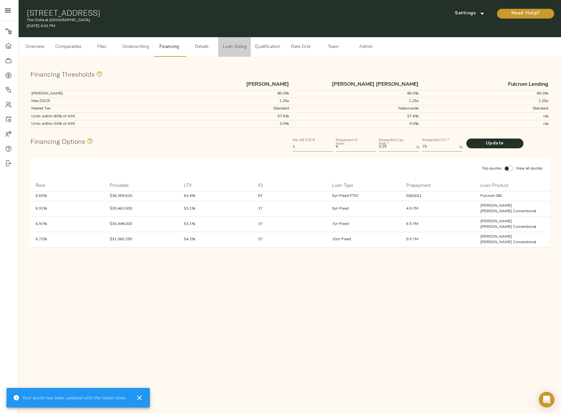
click at [227, 45] on span "Loan Sizing" at bounding box center [234, 47] width 25 height 8
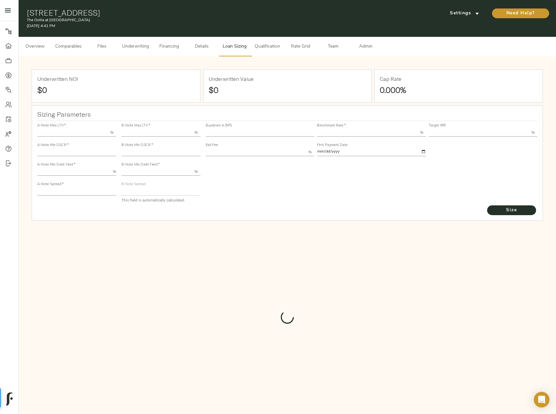
type input "55.000"
type input "1.4"
type input "10.00"
type input "210"
type input "80.000"
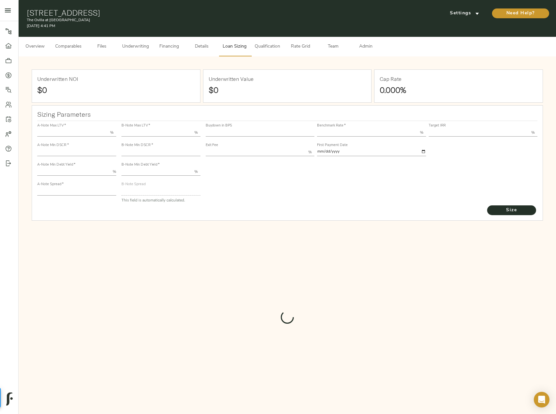
type input "1"
type input "2.00"
type input "549.2671657294316"
type input "53"
type input "3.73"
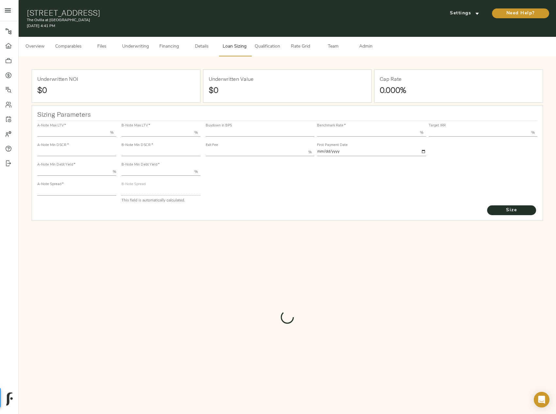
type input "13.00"
type input "1.00"
type input "2025-10-01"
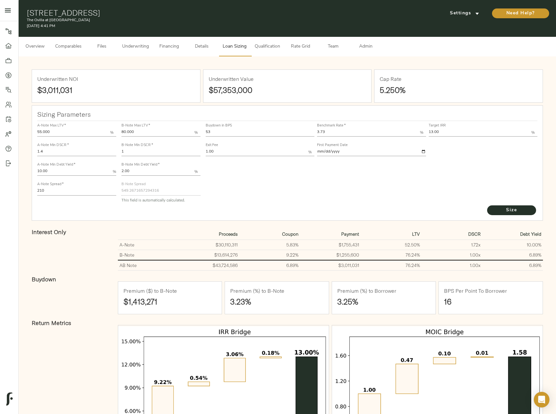
drag, startPoint x: 195, startPoint y: 126, endPoint x: 180, endPoint y: 125, distance: 14.7
click at [180, 125] on div "A-Note Max LTV   * 55.000 % A-Note Min DSCR   * 1.4 A-Note Min Debt Yield   * 1…" at bounding box center [287, 162] width 505 height 89
type input "60"
click at [487, 206] on button "Size" at bounding box center [511, 211] width 49 height 10
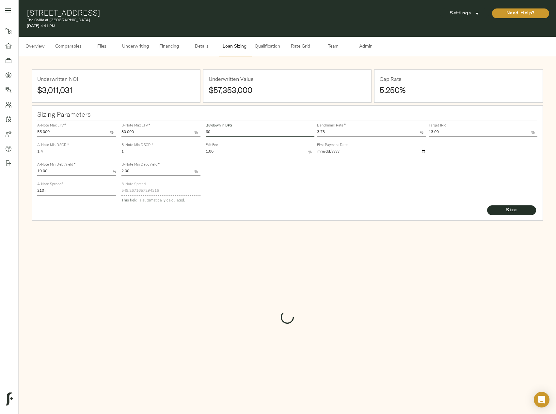
type input "519.8201774871555"
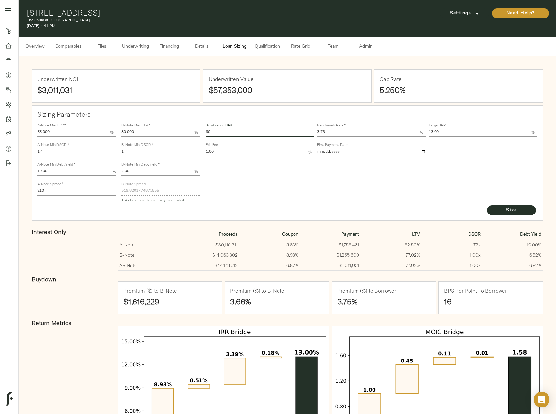
drag, startPoint x: 214, startPoint y: 134, endPoint x: 195, endPoint y: 131, distance: 19.7
click at [195, 131] on div "A-Note Max LTV   * 55.000 % A-Note Min DSCR   * 1.4 A-Note Min Debt Yield   * 1…" at bounding box center [287, 162] width 505 height 89
type input "53"
click at [487, 206] on button "Size" at bounding box center [511, 211] width 49 height 10
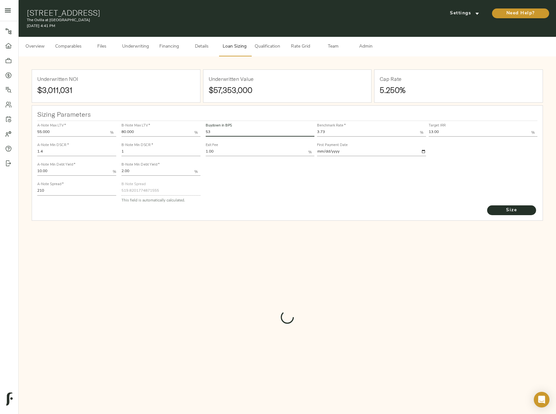
type input "549.2671657294316"
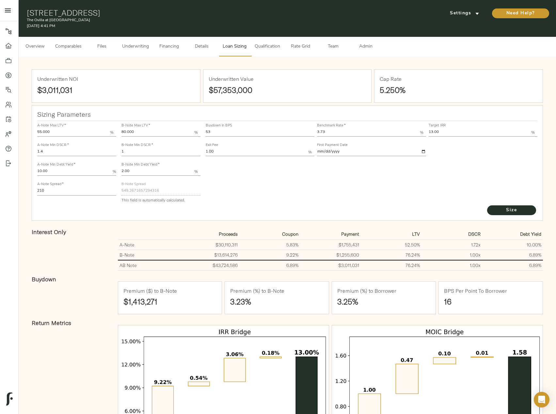
click at [22, 42] on button "Overview" at bounding box center [35, 47] width 33 height 20
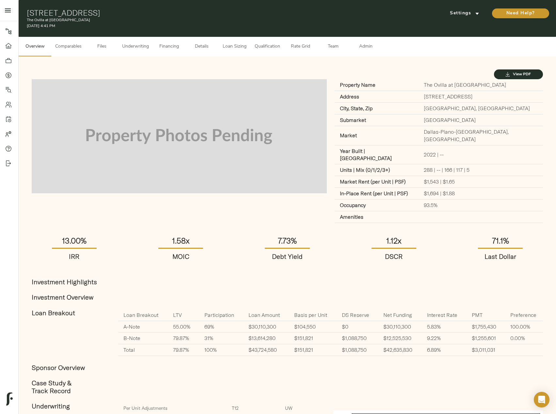
drag, startPoint x: 136, startPoint y: 10, endPoint x: 26, endPoint y: 7, distance: 110.3
click at [26, 7] on div "241 N Overlook Dr, Red Oak, TX 75154 The Ovilla at Legacy Square October 9, 202…" at bounding box center [287, 18] width 537 height 37
click at [190, 50] on button "Details" at bounding box center [201, 47] width 33 height 20
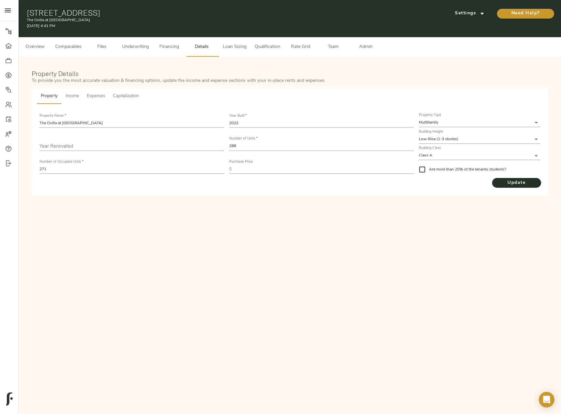
click at [32, 47] on span "Overview" at bounding box center [35, 47] width 25 height 8
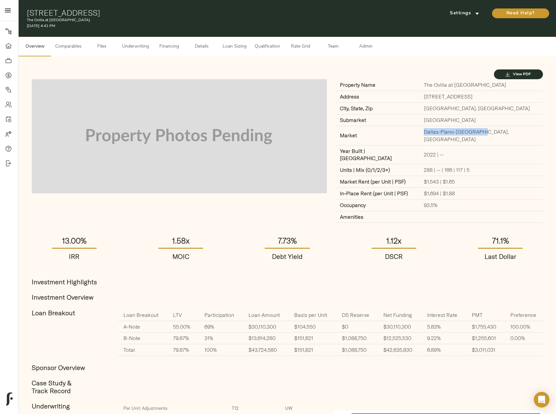
drag, startPoint x: 447, startPoint y: 132, endPoint x: 501, endPoint y: 132, distance: 54.2
click at [501, 132] on td "Dallas-Plano-Irving, TX" at bounding box center [480, 135] width 124 height 19
copy td "Dallas-Plano-Irving, TX"
click at [368, 40] on button "Admin" at bounding box center [365, 47] width 33 height 20
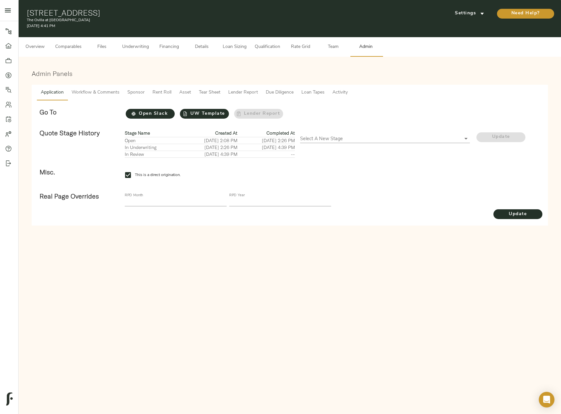
click at [314, 94] on span "Loan Tapes" at bounding box center [312, 93] width 23 height 8
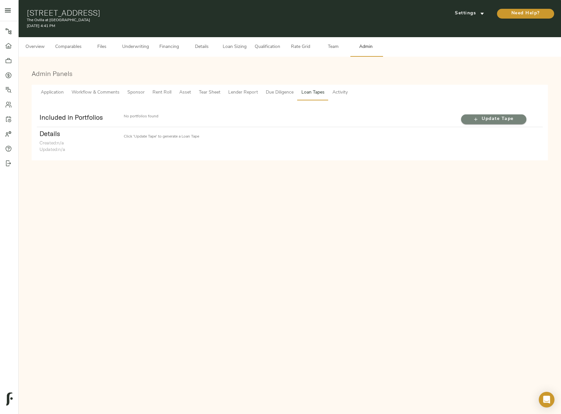
click at [472, 116] on icon "button" at bounding box center [475, 119] width 7 height 7
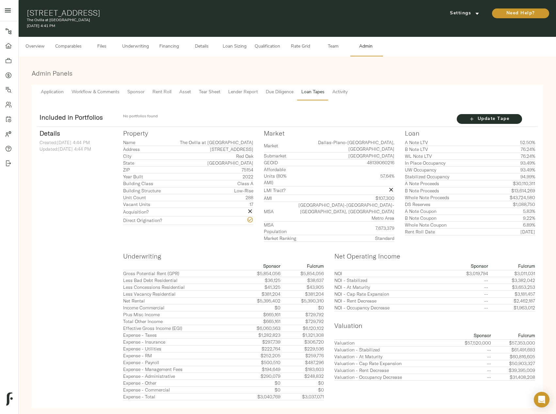
click at [73, 52] on button "Comparables" at bounding box center [68, 47] width 34 height 20
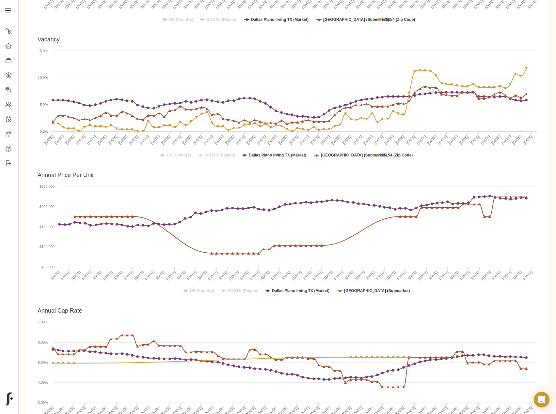
scroll to position [424, 0]
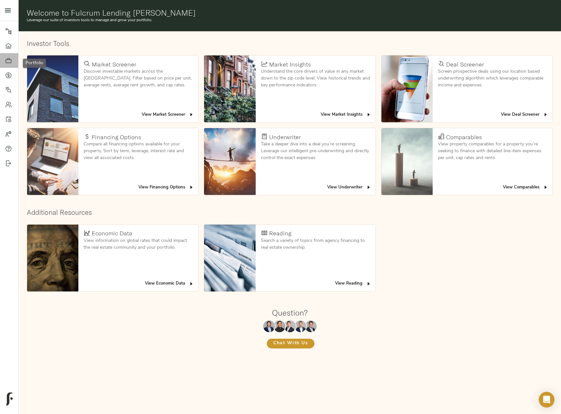
click at [9, 60] on icon at bounding box center [9, 60] width 6 height 5
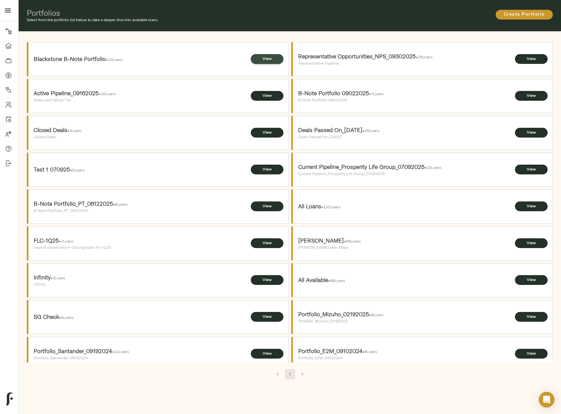
click at [263, 57] on span "View" at bounding box center [267, 59] width 20 height 7
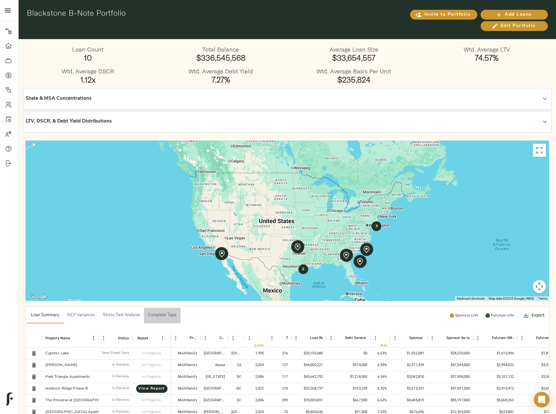
click at [166, 313] on span "Complete Tape" at bounding box center [162, 316] width 29 height 8
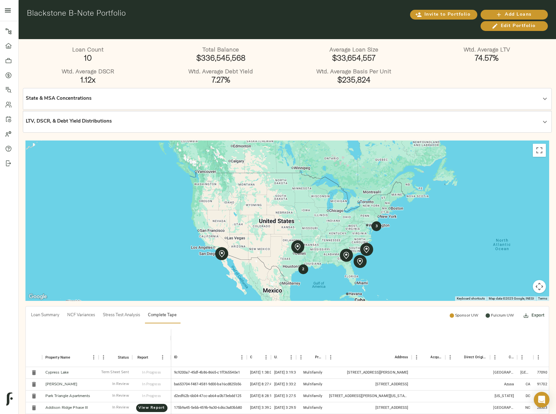
click at [537, 315] on button "Export" at bounding box center [533, 316] width 23 height 16
click at [523, 347] on li "Download as Excel" at bounding box center [517, 344] width 55 height 12
click at [7, 72] on icon at bounding box center [8, 75] width 7 height 7
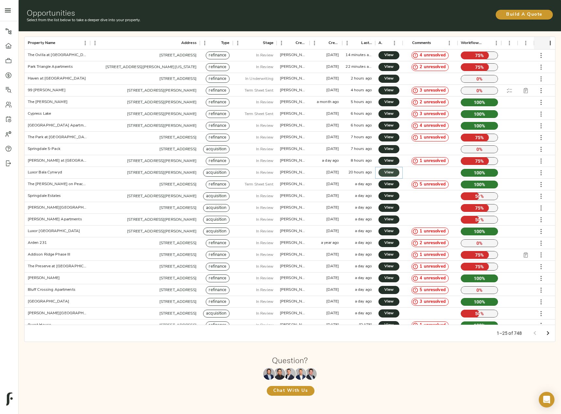
click at [385, 174] on span "View" at bounding box center [389, 172] width 8 height 7
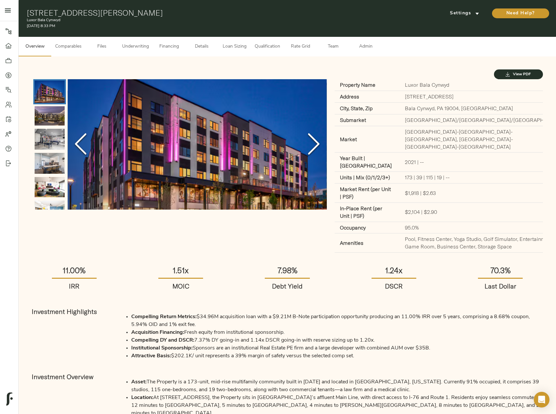
click at [136, 47] on span "Underwriting" at bounding box center [135, 47] width 27 height 8
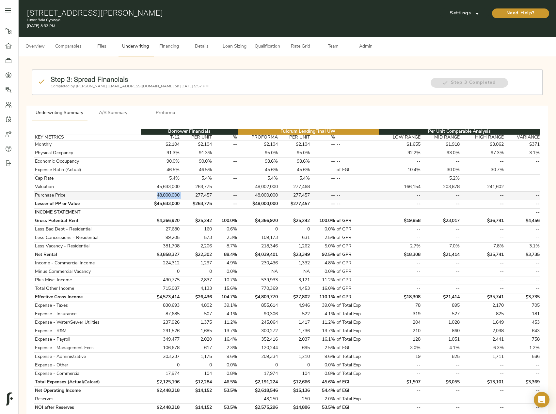
drag, startPoint x: 154, startPoint y: 194, endPoint x: 183, endPoint y: 195, distance: 29.0
click at [183, 195] on tr "Purchase Price 48,000,000 277,457 -- 48,000,000 277,457 -- -- -- -- -- --" at bounding box center [287, 196] width 506 height 8
drag, startPoint x: 152, startPoint y: 206, endPoint x: 181, endPoint y: 206, distance: 29.4
click at [181, 206] on tr "Lesser of PP or Value $45,633,000 $263,775 -- $48,000,000 $277,457 -- -- -- -- …" at bounding box center [287, 204] width 506 height 8
click at [176, 180] on td "5.4%" at bounding box center [160, 179] width 39 height 8
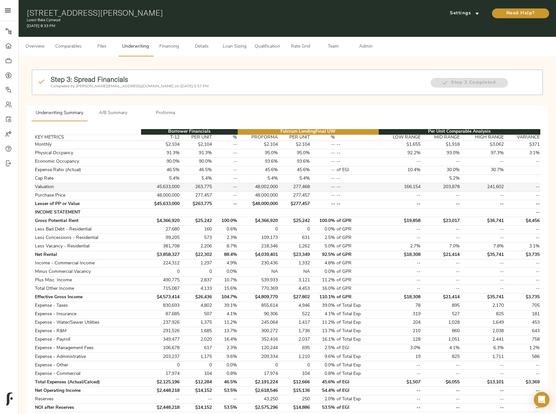
click at [175, 187] on td "45,633,000" at bounding box center [160, 187] width 39 height 8
click at [205, 47] on span "Details" at bounding box center [201, 47] width 25 height 8
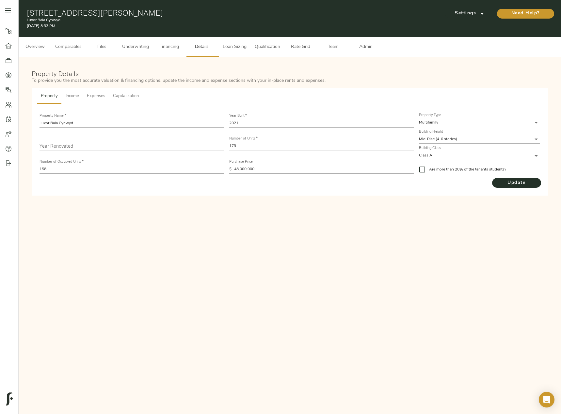
click at [123, 91] on button "Capitalization" at bounding box center [126, 96] width 34 height 16
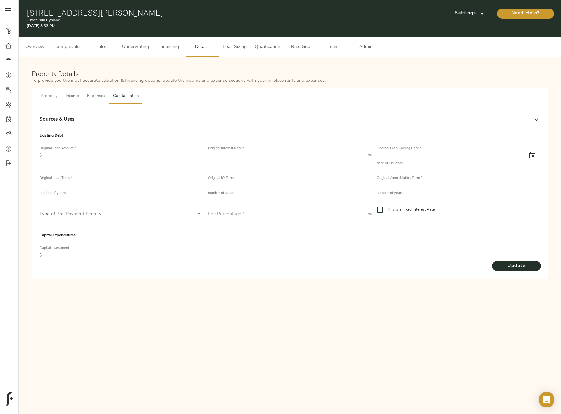
click at [37, 92] on button "Property" at bounding box center [49, 96] width 25 height 16
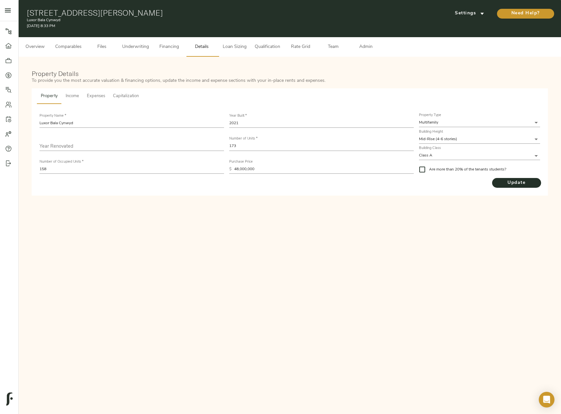
click at [139, 49] on span "Underwriting" at bounding box center [135, 47] width 27 height 8
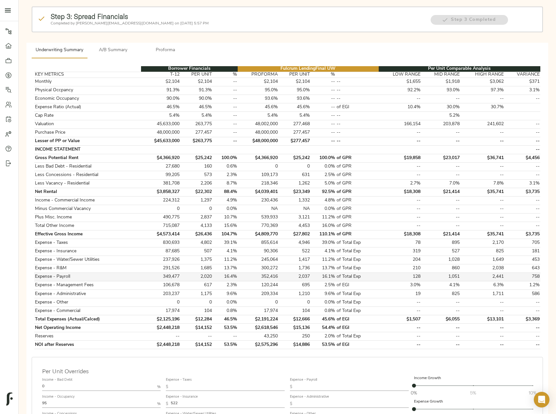
scroll to position [65, 0]
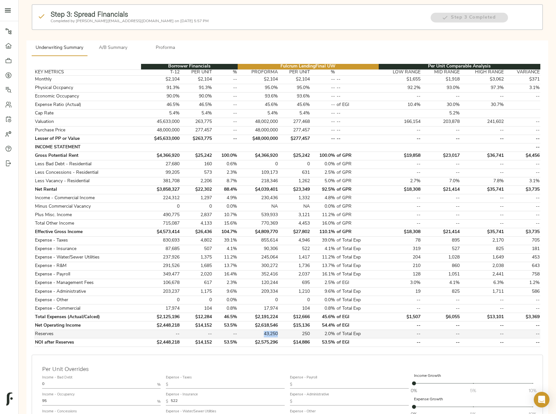
drag, startPoint x: 266, startPoint y: 333, endPoint x: 279, endPoint y: 333, distance: 13.1
click at [278, 333] on td "43,250" at bounding box center [258, 334] width 41 height 8
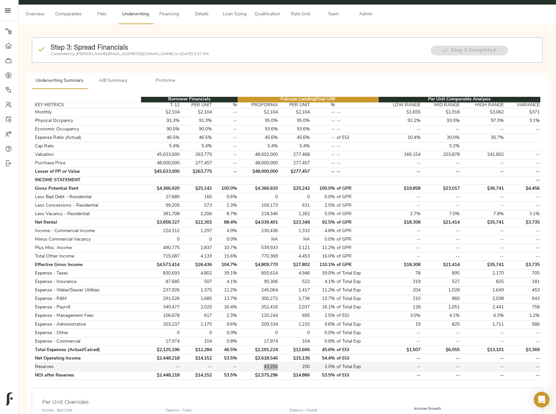
scroll to position [0, 0]
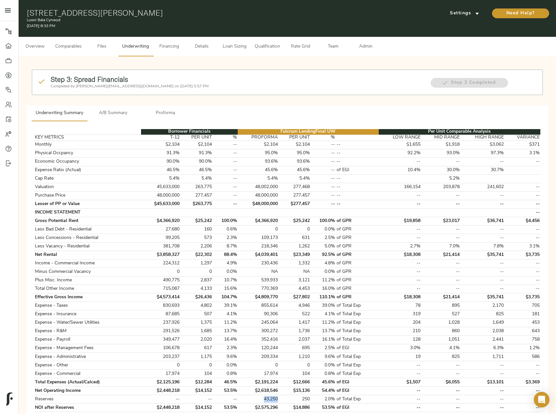
click at [374, 44] on span "Admin" at bounding box center [365, 47] width 25 height 8
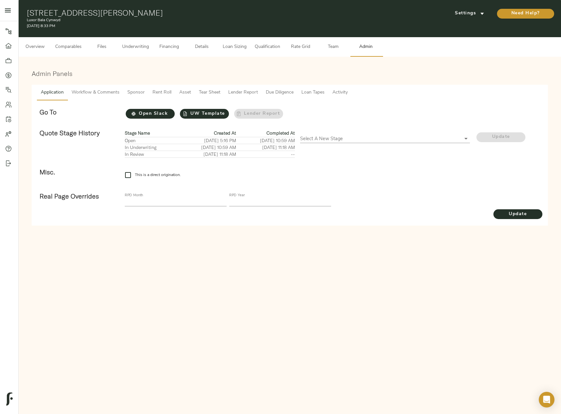
click at [317, 92] on span "Loan Tapes" at bounding box center [312, 93] width 23 height 8
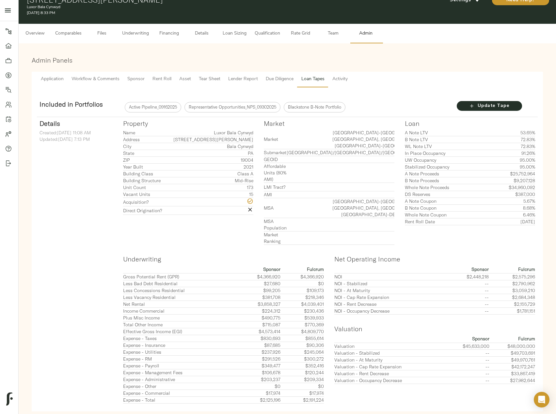
scroll to position [18, 0]
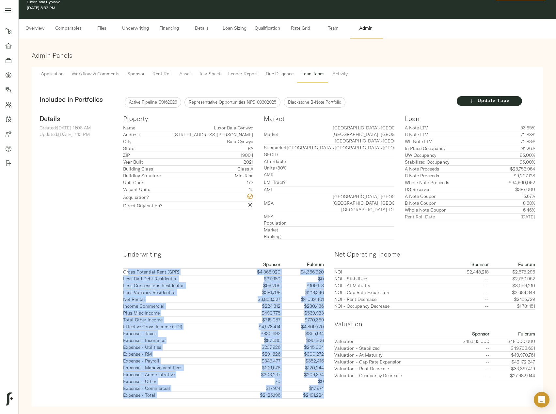
drag, startPoint x: 322, startPoint y: 382, endPoint x: 128, endPoint y: 257, distance: 231.1
click at [128, 269] on tbody "Gross Potential Rent (GPR) $4,366,920 $4,366,920 Less Bad Debt Residential $27,…" at bounding box center [223, 334] width 201 height 130
click at [134, 34] on button "Underwriting" at bounding box center [135, 29] width 35 height 20
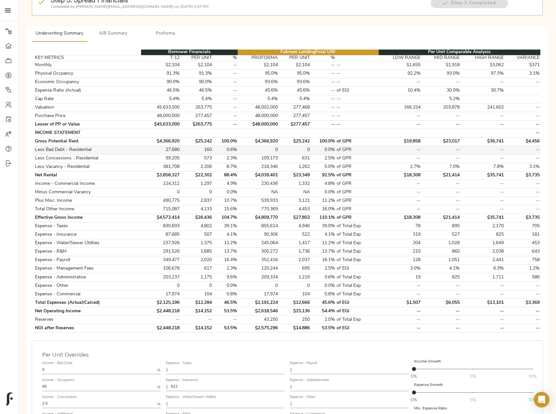
scroll to position [131, 0]
